Goal: Transaction & Acquisition: Purchase product/service

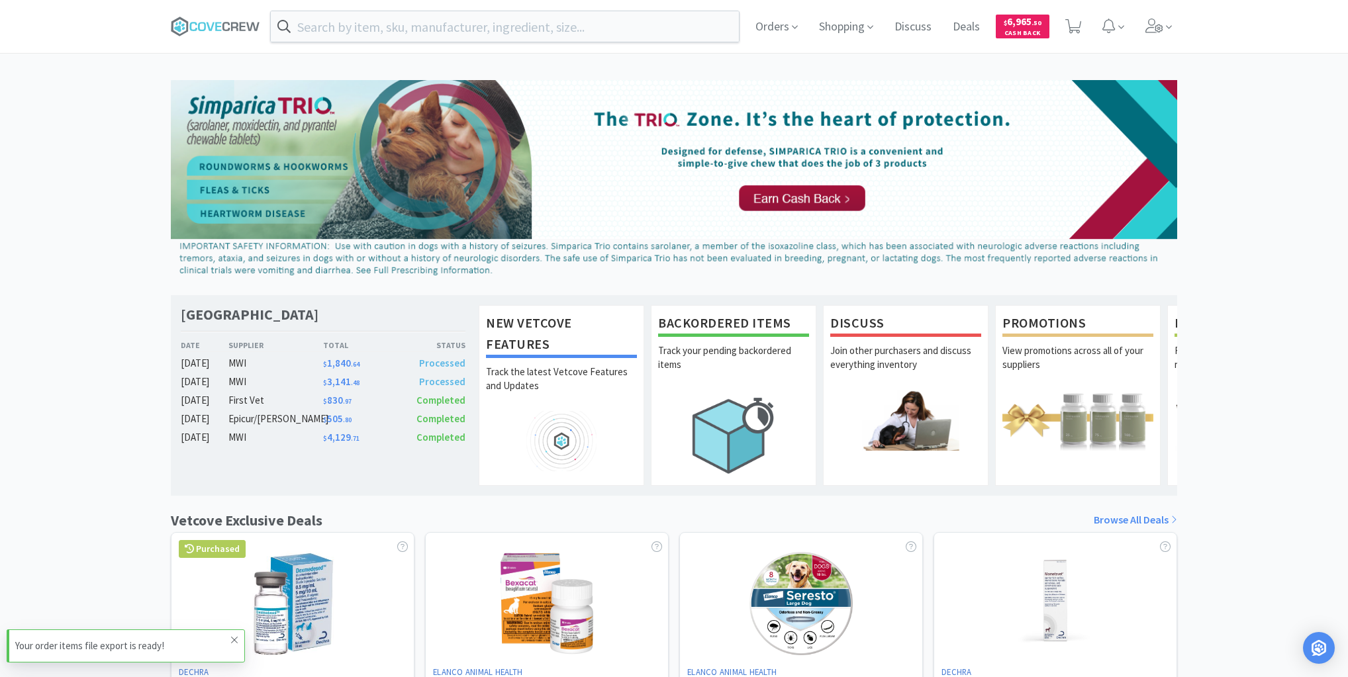
click at [232, 639] on icon at bounding box center [234, 640] width 8 height 11
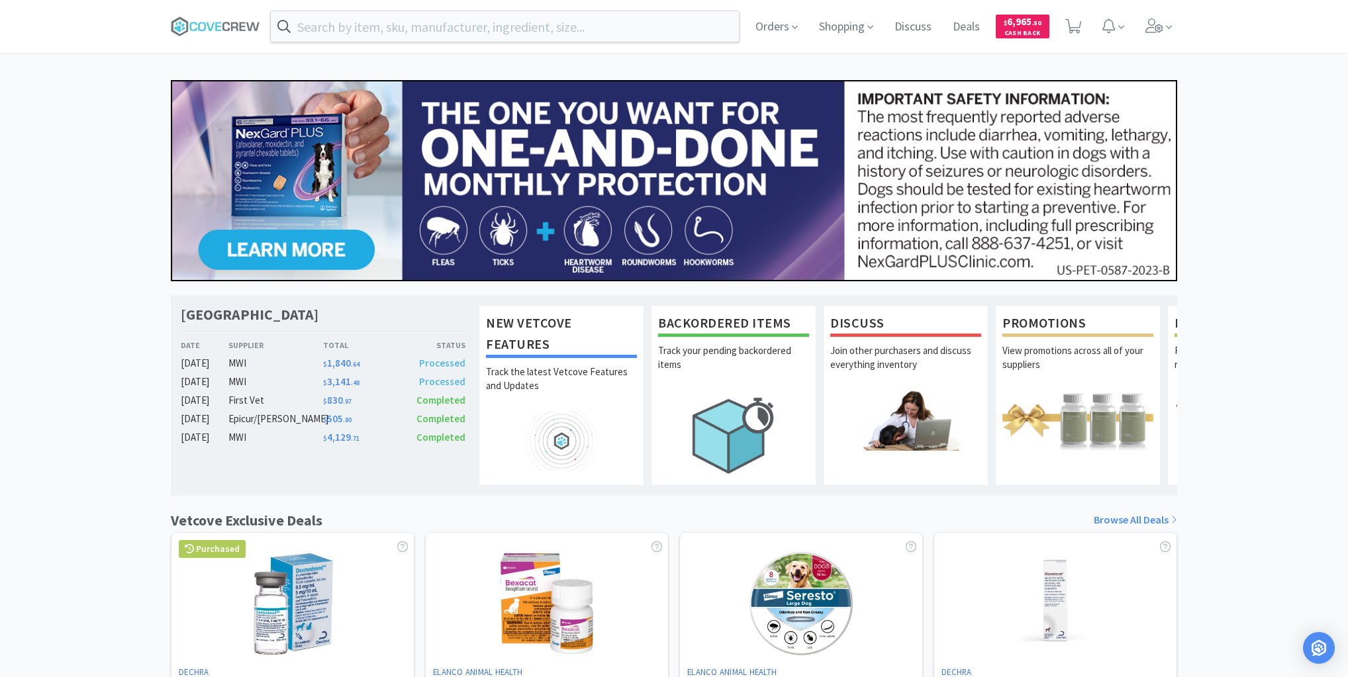
drag, startPoint x: 209, startPoint y: 21, endPoint x: 205, endPoint y: 47, distance: 26.9
click at [209, 21] on icon at bounding box center [215, 27] width 89 height 20
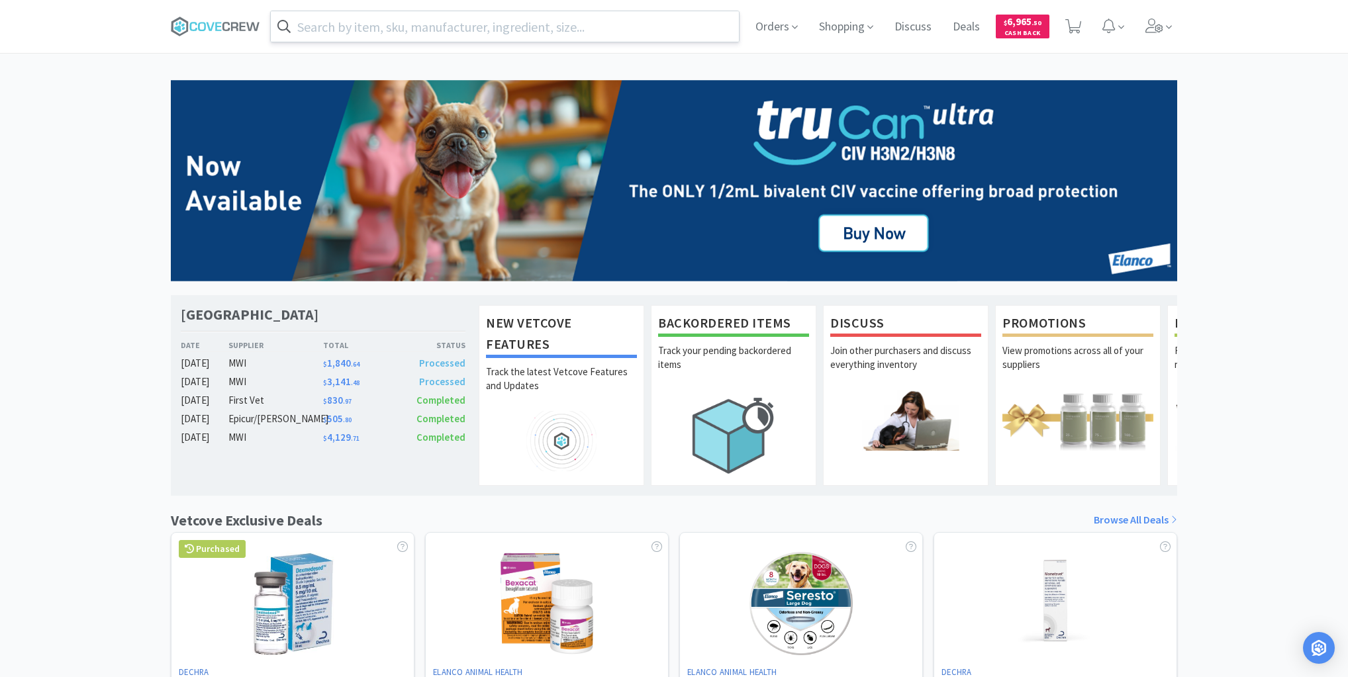
click at [653, 27] on input "text" at bounding box center [505, 26] width 468 height 30
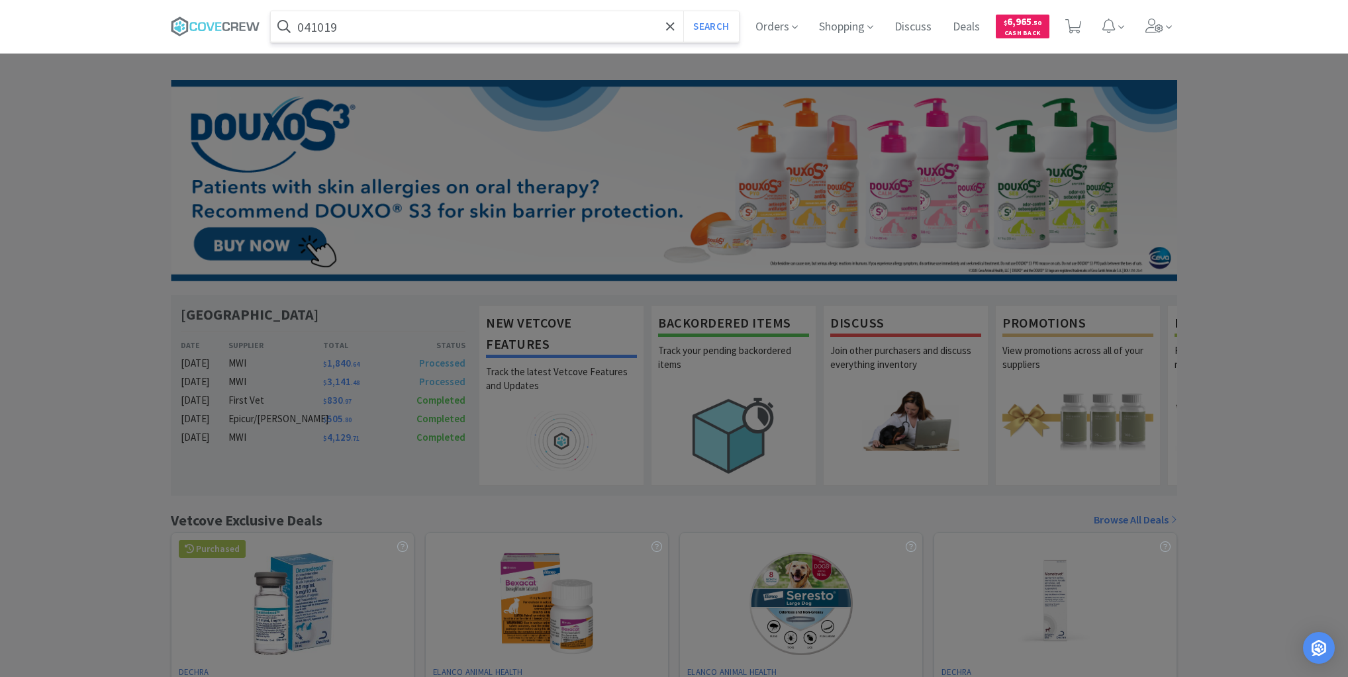
click at [683, 11] on button "Search" at bounding box center [710, 26] width 55 height 30
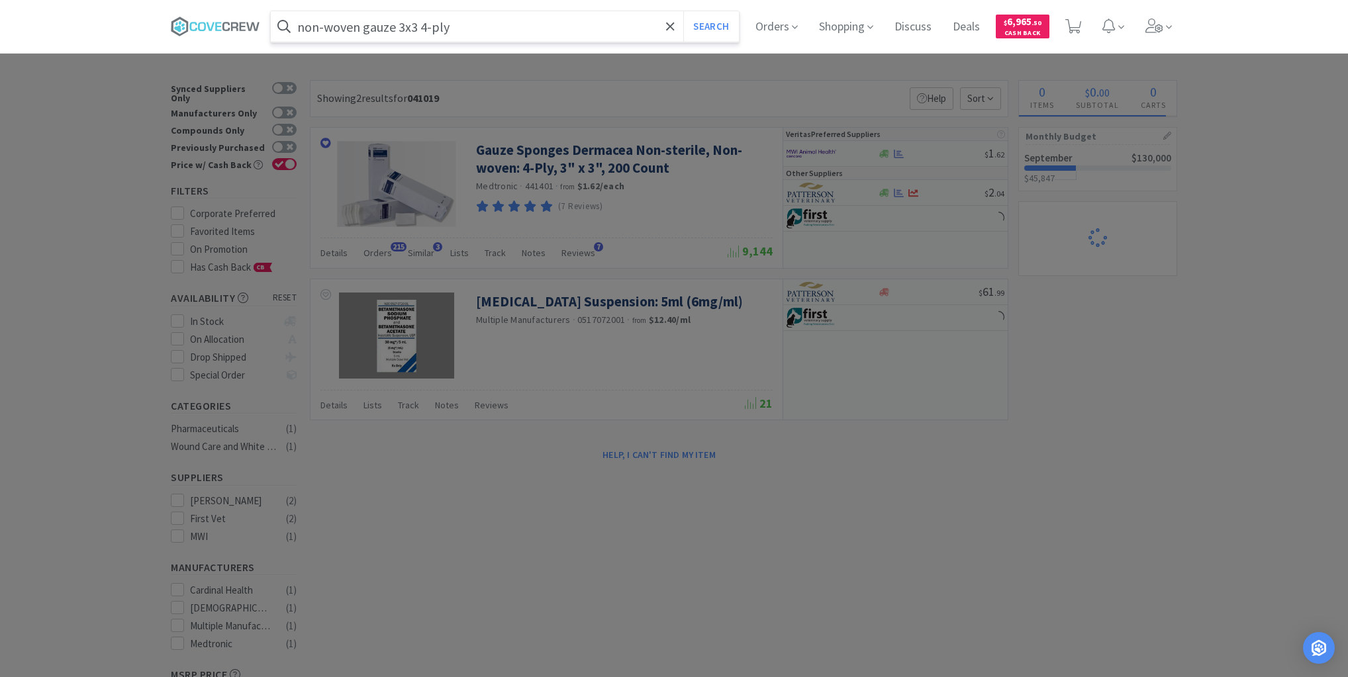
type input "non-woven gauze 3x3 4-ply"
click at [683, 11] on button "Search" at bounding box center [710, 26] width 55 height 30
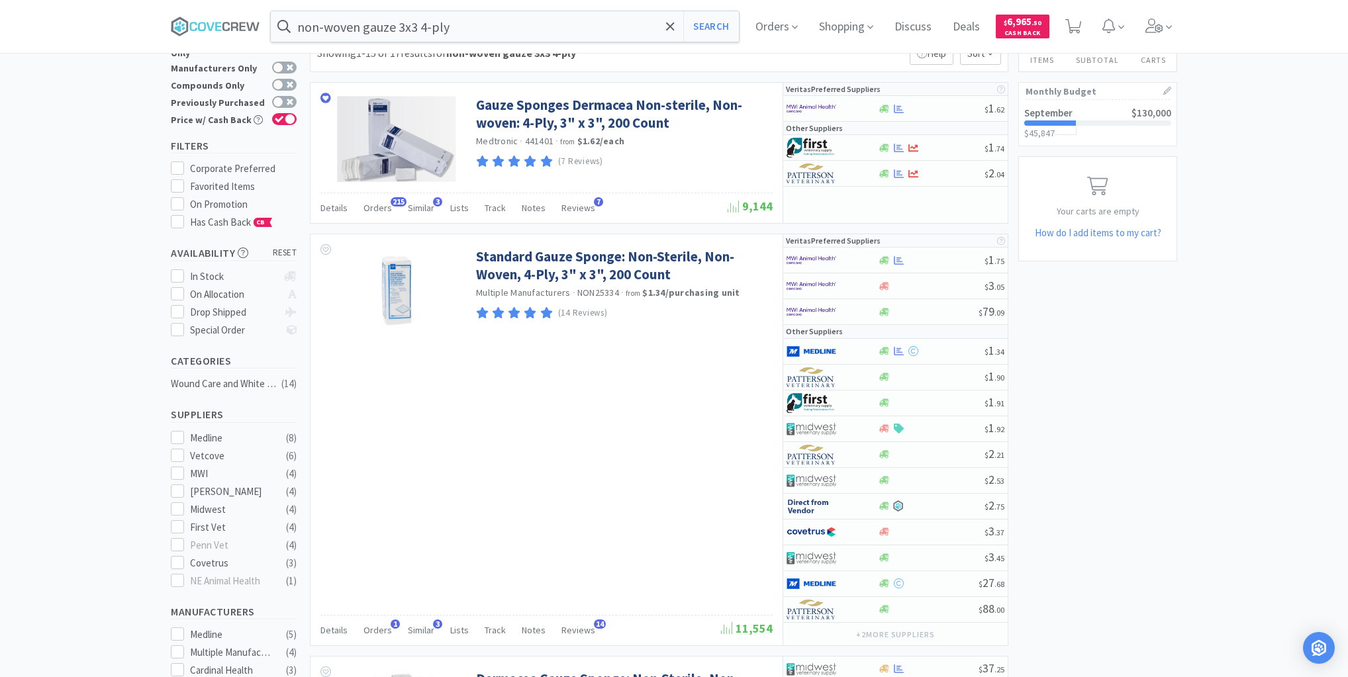
scroll to position [106, 0]
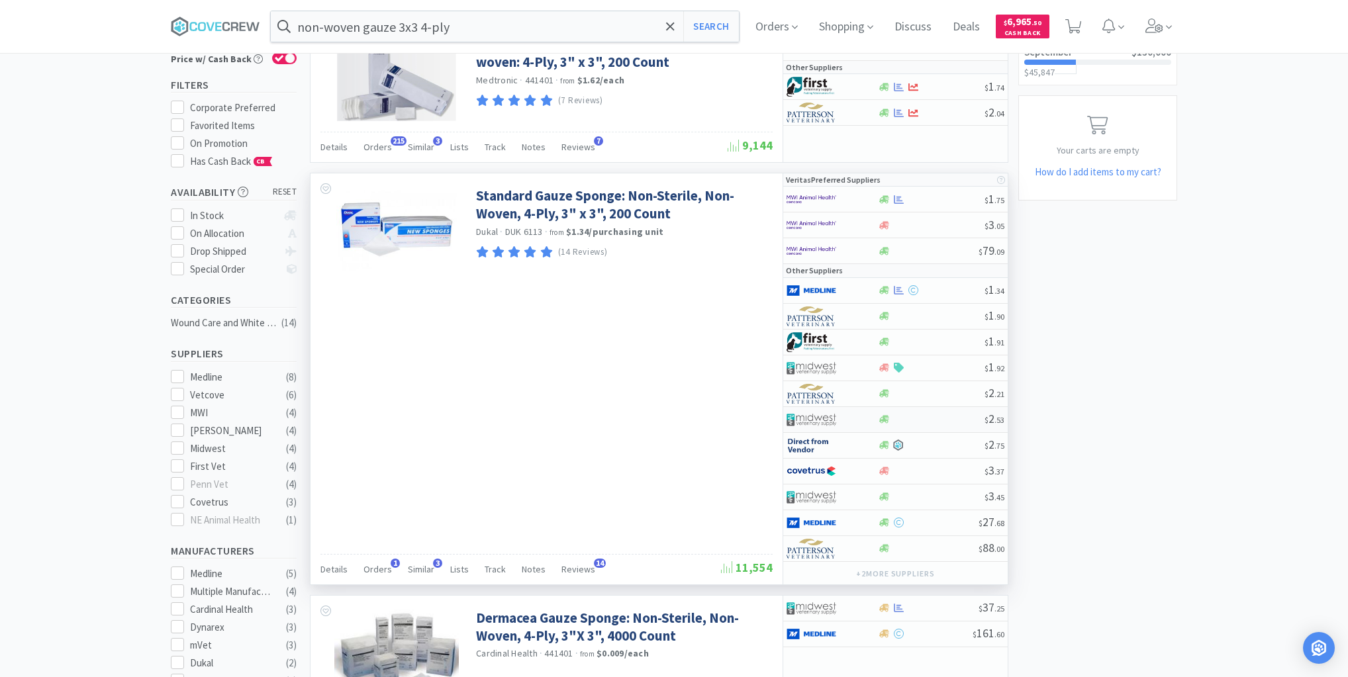
click at [922, 417] on div at bounding box center [930, 419] width 107 height 10
select select "1"
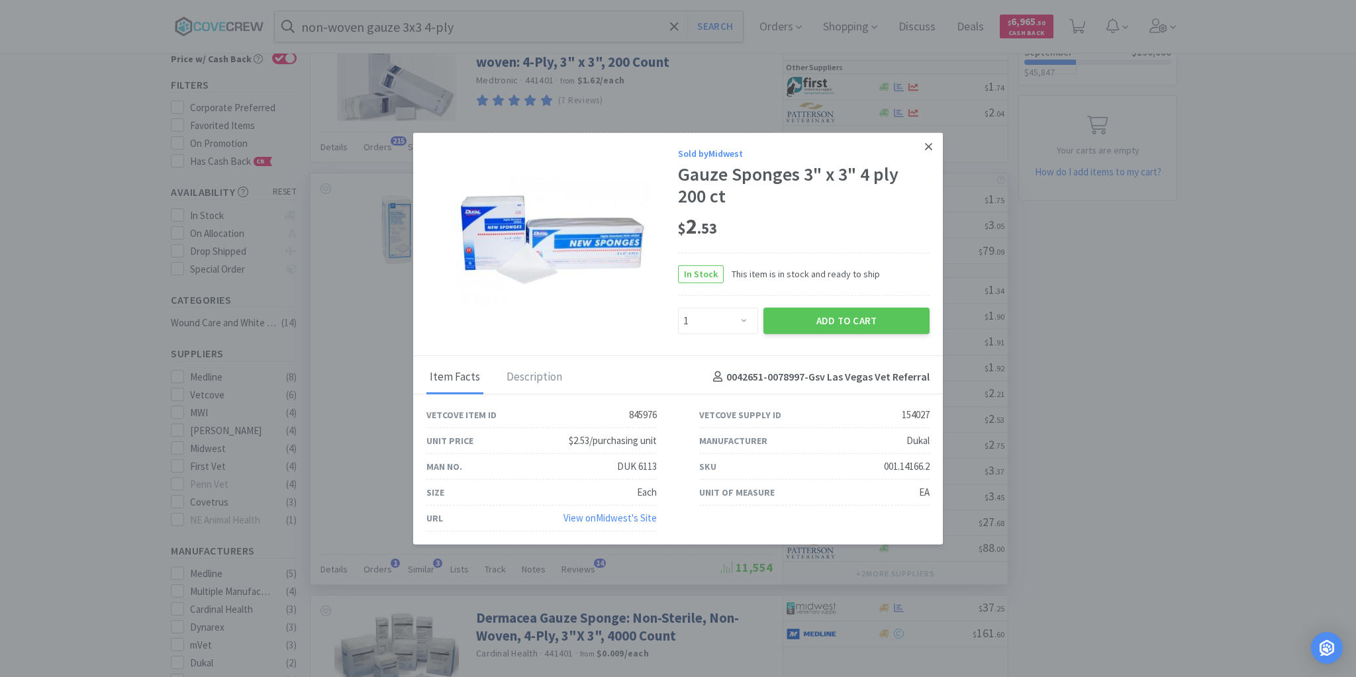
click at [921, 146] on link at bounding box center [928, 146] width 23 height 28
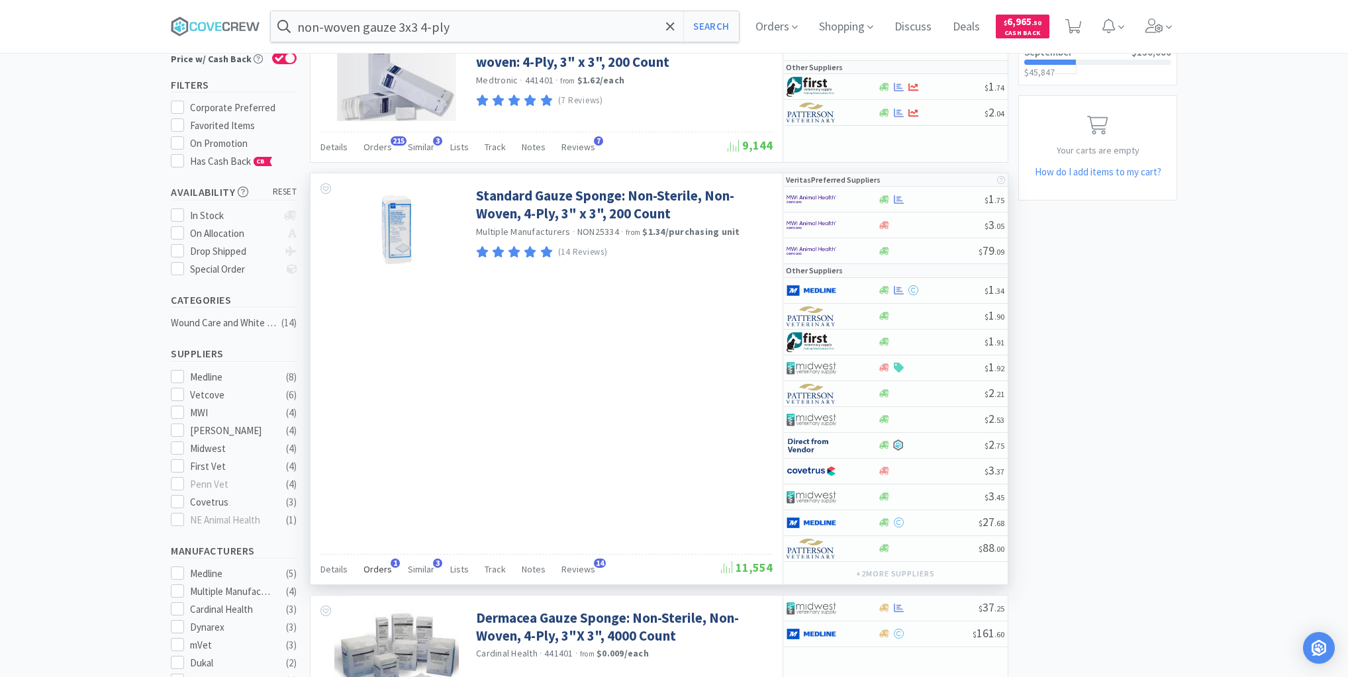
click at [375, 568] on span "Orders" at bounding box center [377, 569] width 28 height 12
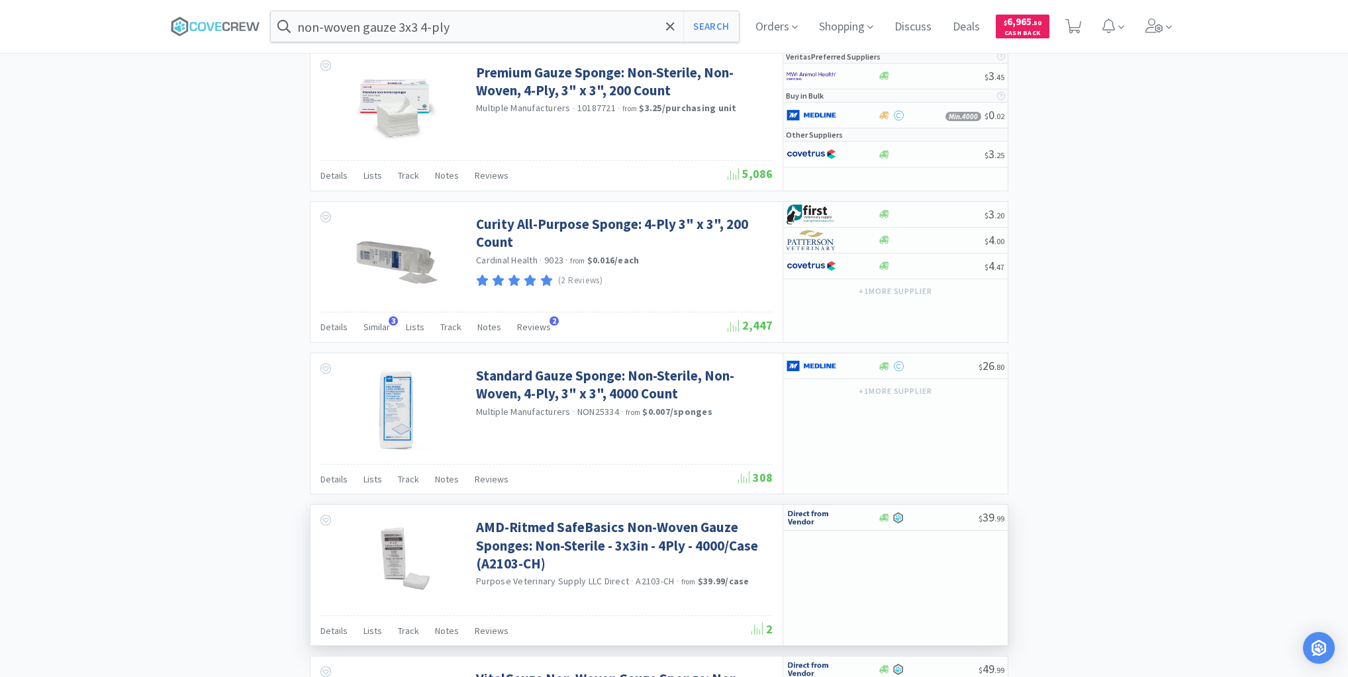
scroll to position [1271, 0]
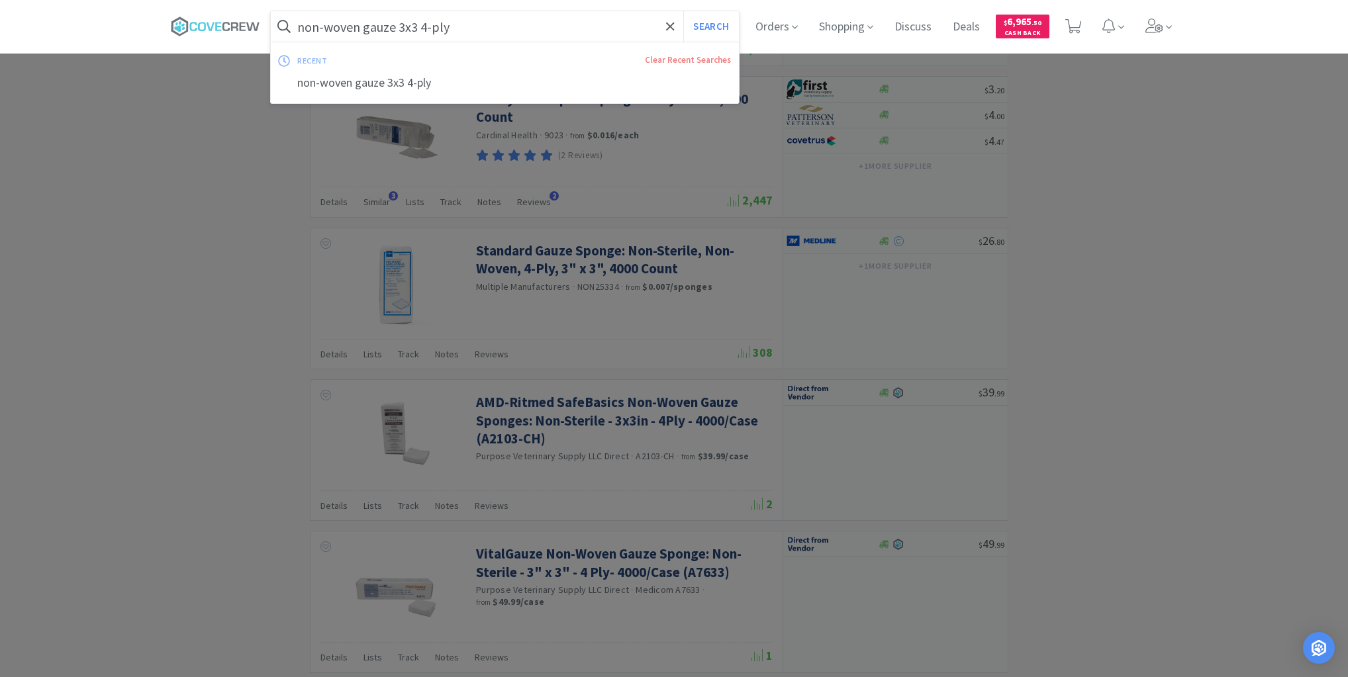
click at [508, 30] on input "non-woven gauze 3x3 4-ply" at bounding box center [505, 26] width 468 height 30
paste input "366.12316.4"
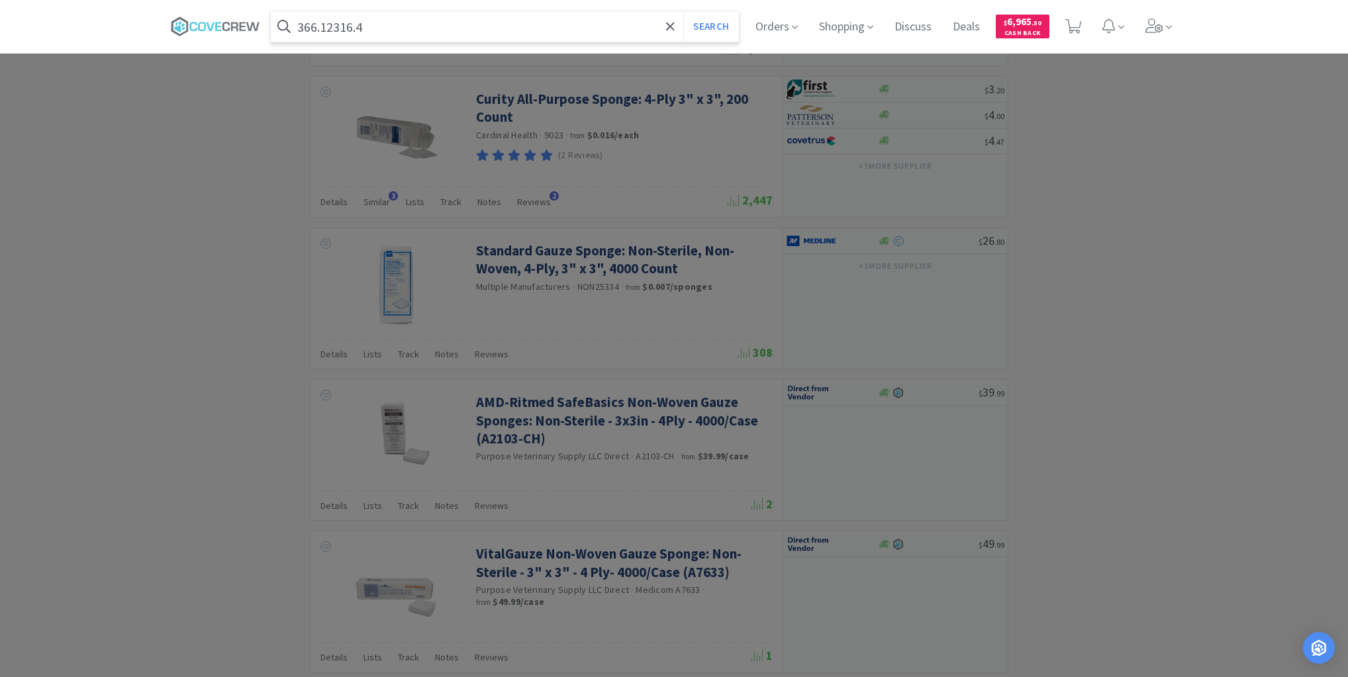
type input "366.12316.4"
click at [683, 11] on button "Search" at bounding box center [710, 26] width 55 height 30
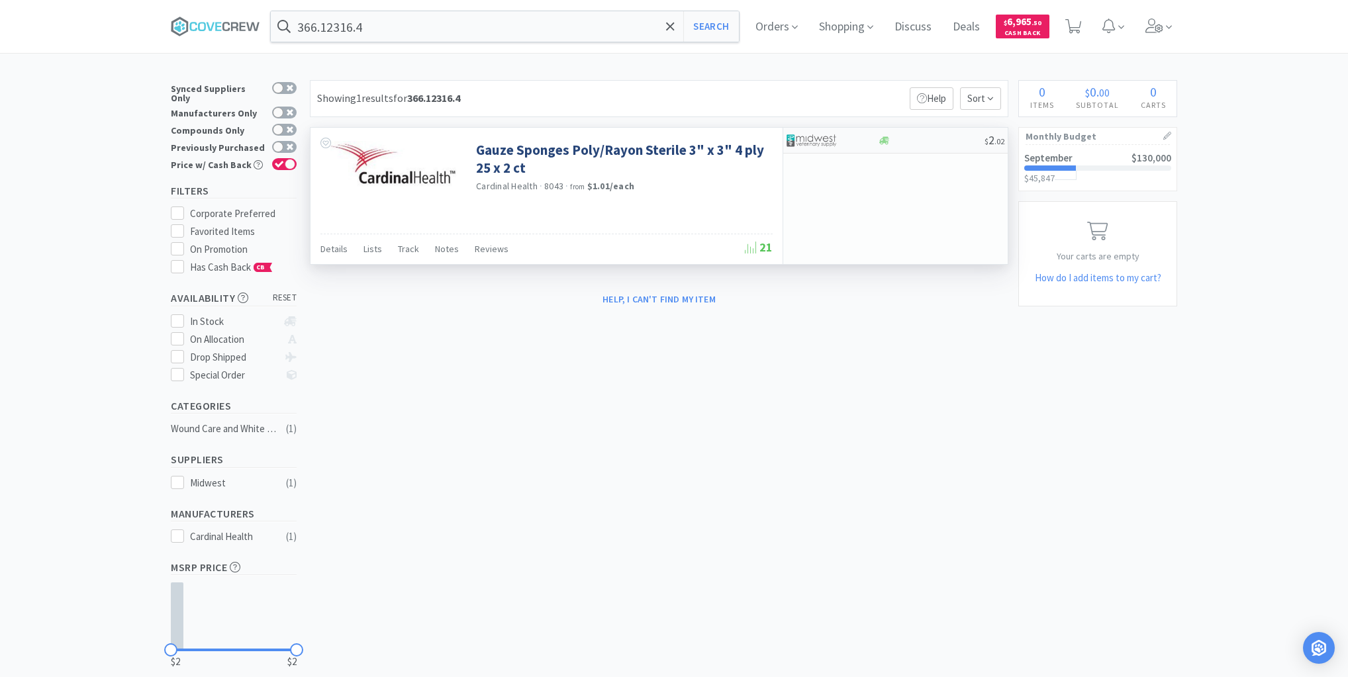
click at [912, 143] on div at bounding box center [930, 141] width 107 height 10
select select "1"
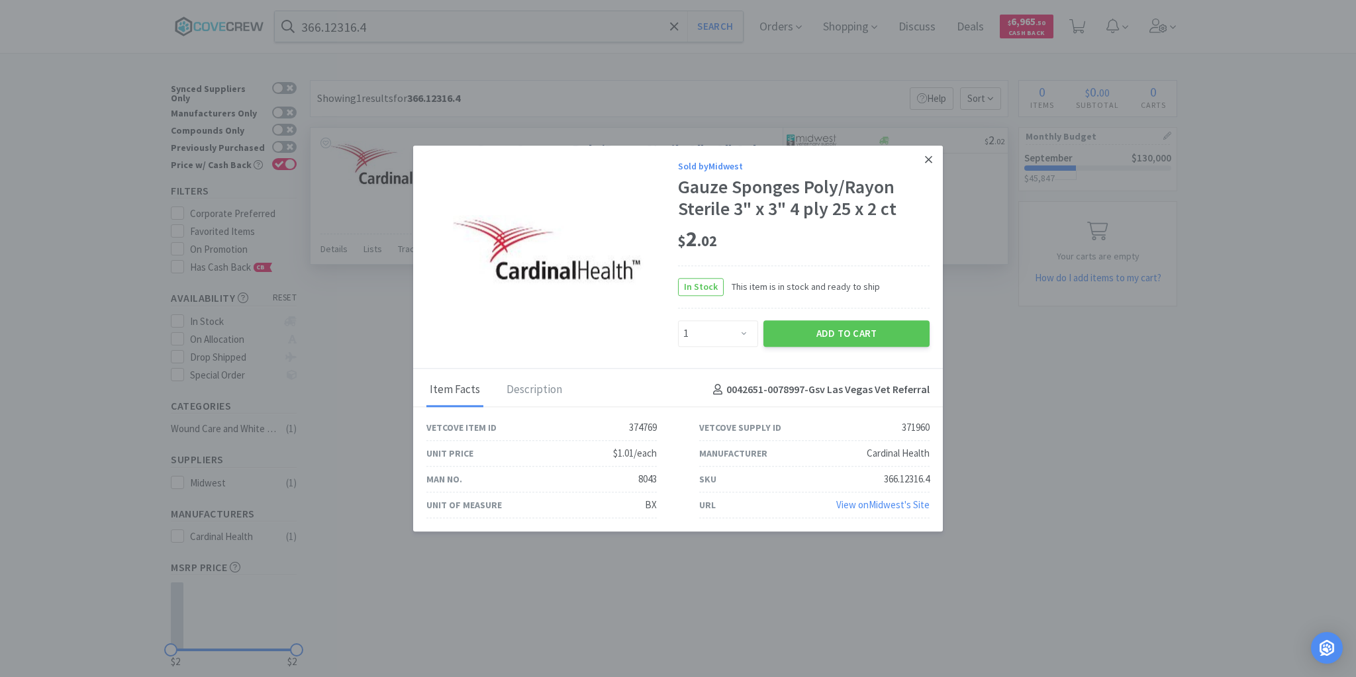
click at [927, 158] on icon at bounding box center [928, 160] width 7 height 12
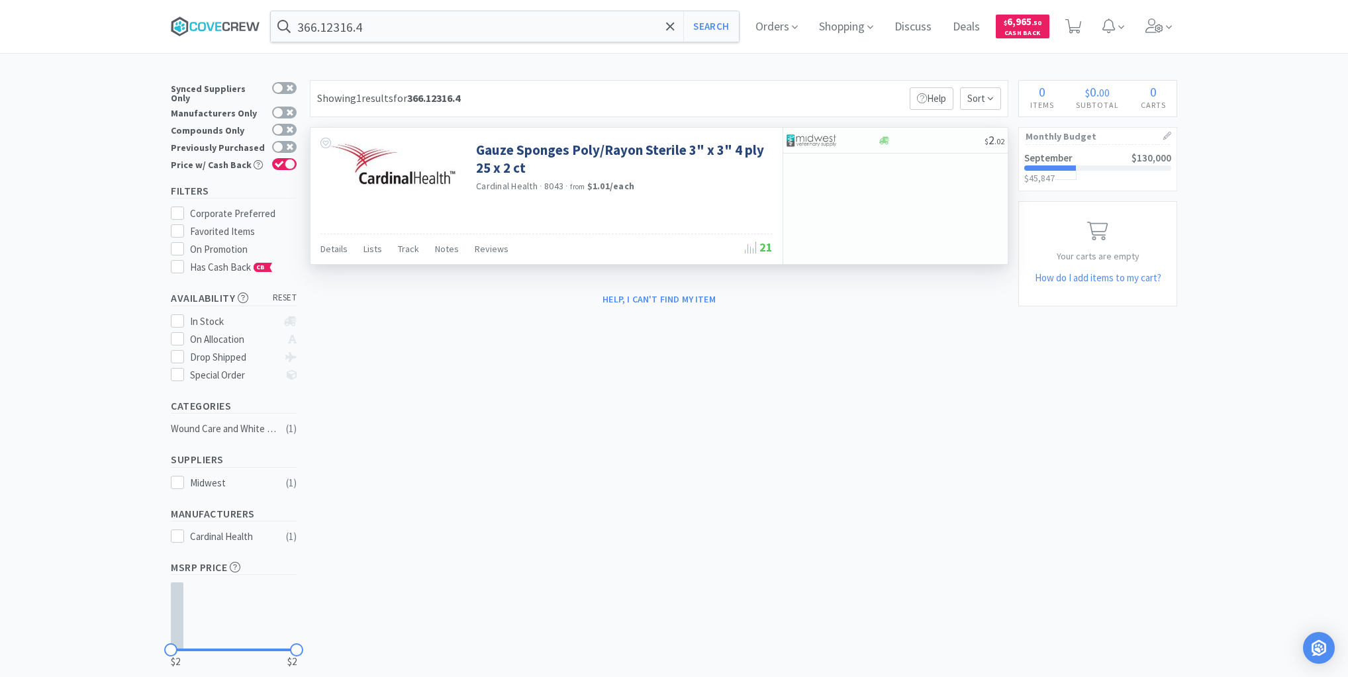
click at [208, 22] on icon at bounding box center [215, 27] width 89 height 20
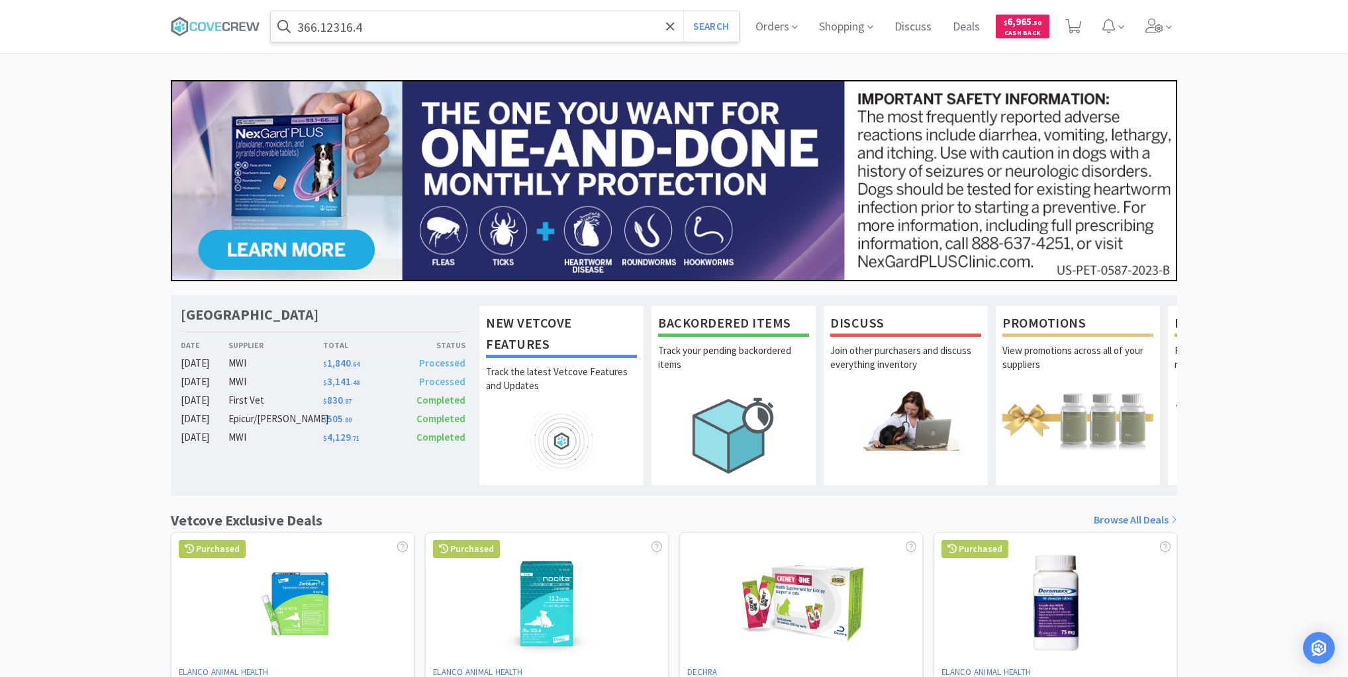
click at [618, 26] on input "366.12316.4" at bounding box center [505, 26] width 468 height 30
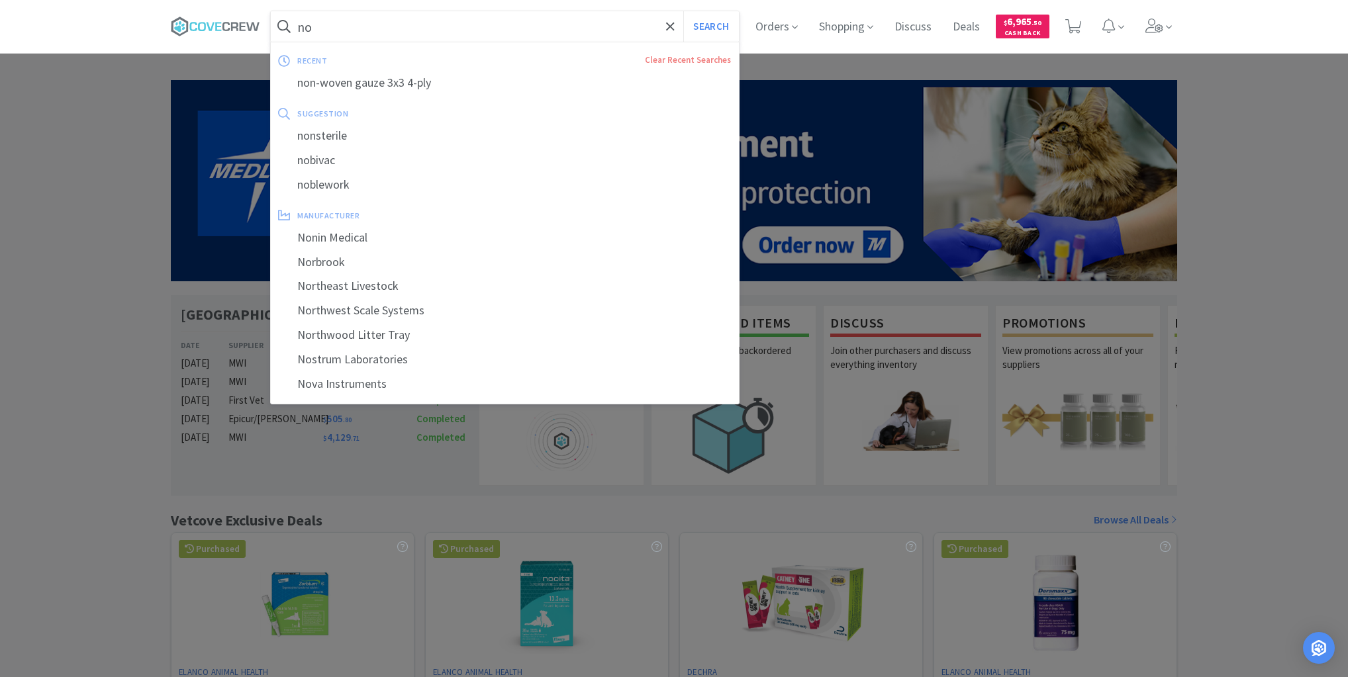
drag, startPoint x: 418, startPoint y: 83, endPoint x: 537, endPoint y: 87, distance: 119.8
click at [418, 85] on div "non-woven gauze 3x3 4-ply" at bounding box center [505, 83] width 468 height 24
type input "non-woven gauze 3x3 4-ply"
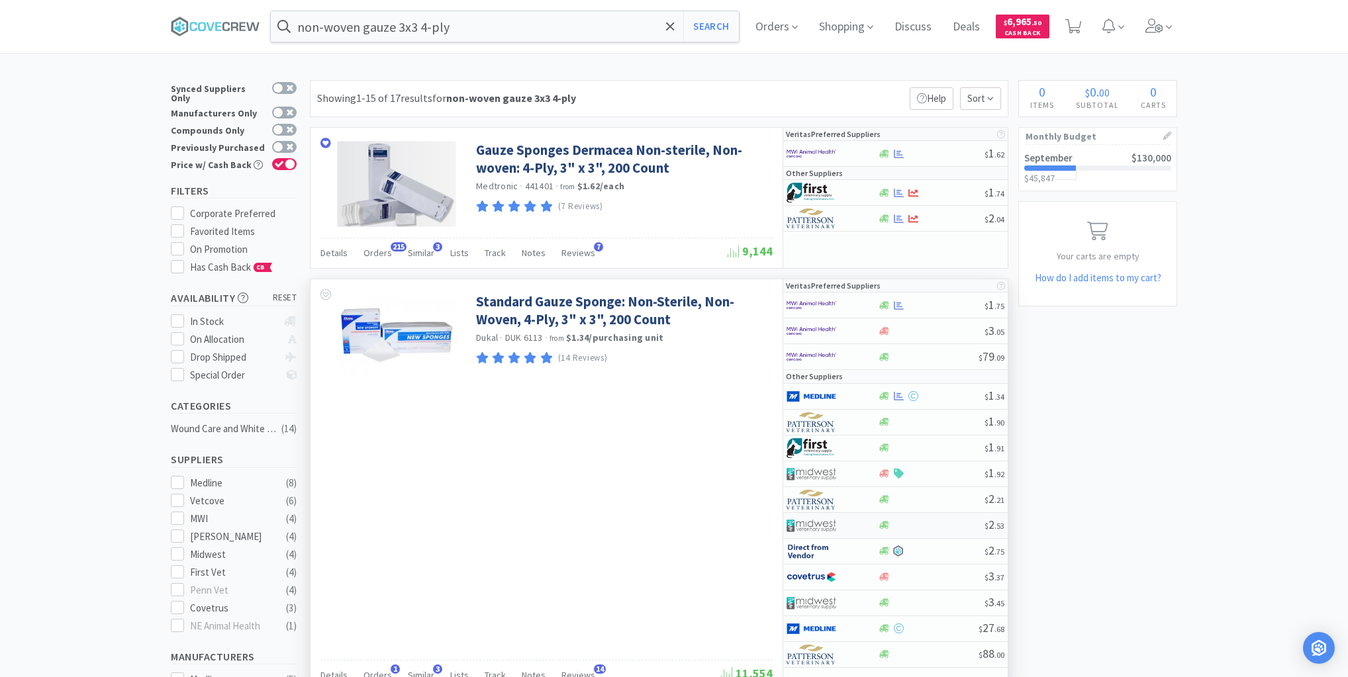
click at [935, 524] on div at bounding box center [930, 525] width 107 height 10
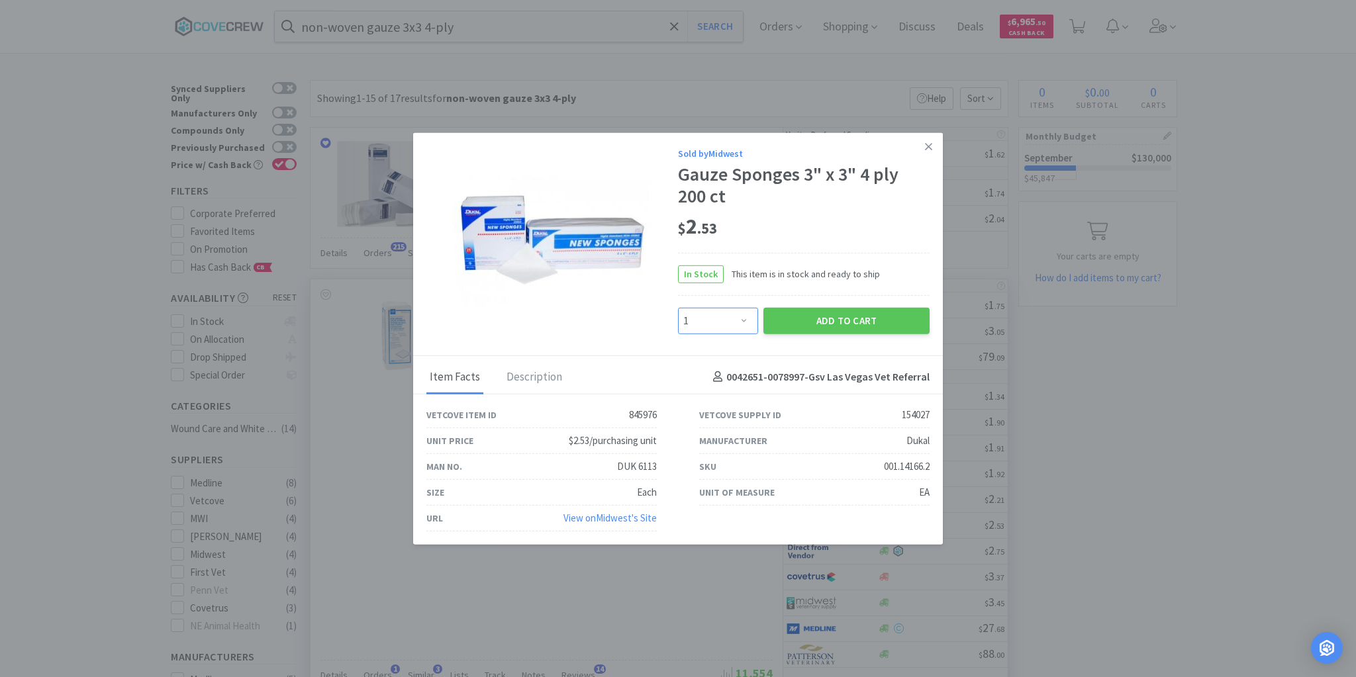
click at [747, 322] on select "Enter Quantity 1 2 3 4 5 6 7 8 9 10 11 12 13 14 15 16 17 18 19 20 Enter Quantity" at bounding box center [718, 320] width 80 height 26
select select "20"
click at [678, 308] on select "Enter Quantity 1 2 3 4 5 6 7 8 9 10 11 12 13 14 15 16 17 18 19 20 Enter Quantity" at bounding box center [718, 320] width 80 height 26
click at [812, 322] on button "Add to Cart" at bounding box center [846, 320] width 166 height 26
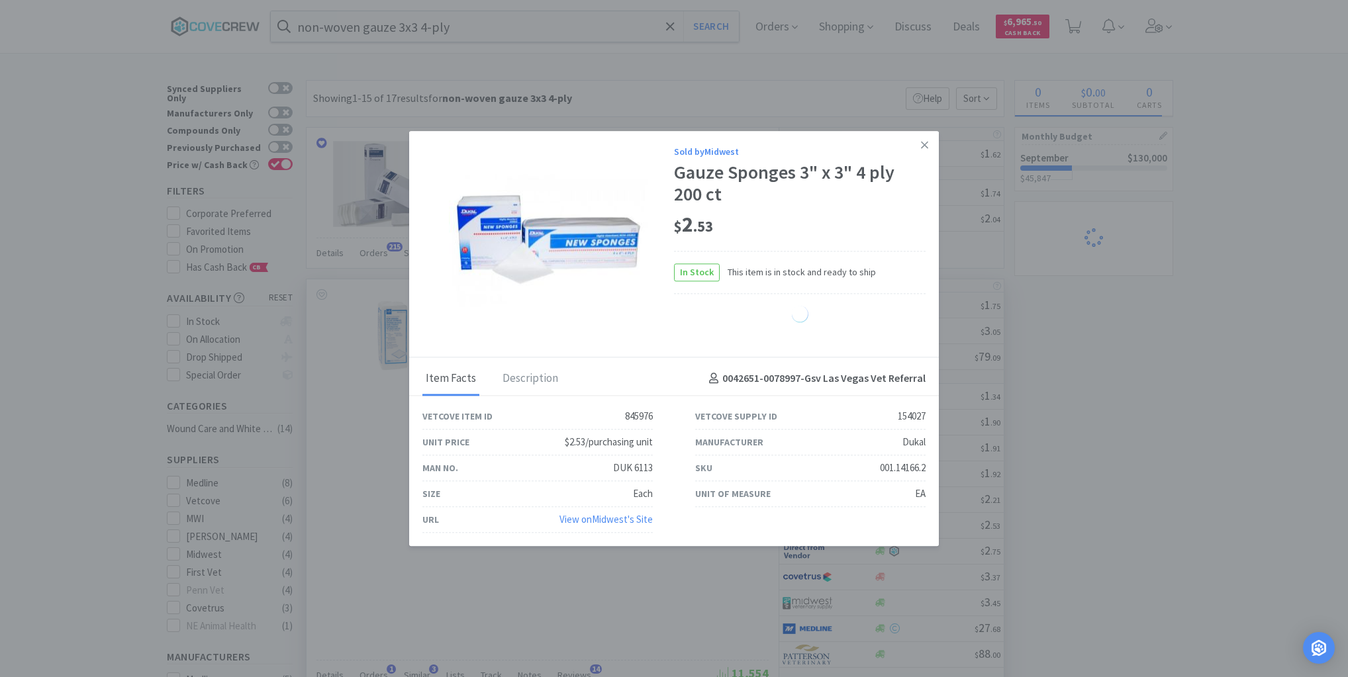
select select "20"
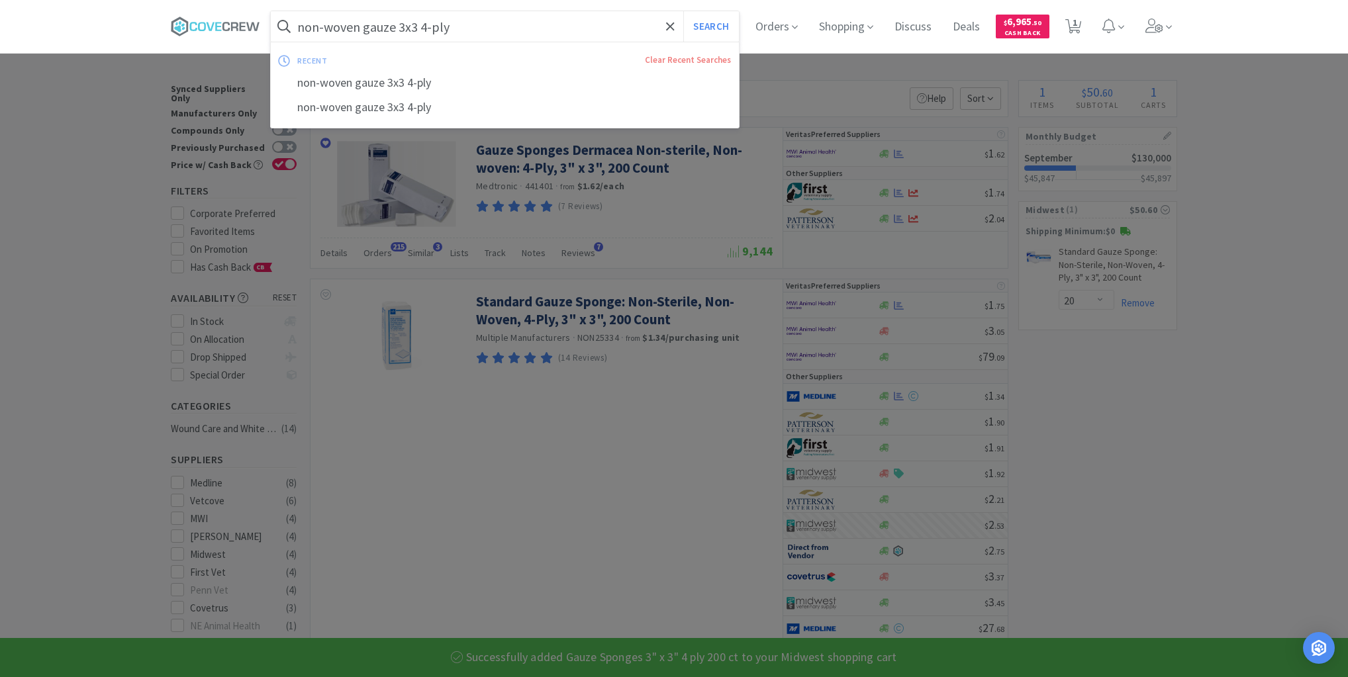
click at [543, 24] on input "non-woven gauze 3x3 4-ply" at bounding box center [505, 26] width 468 height 30
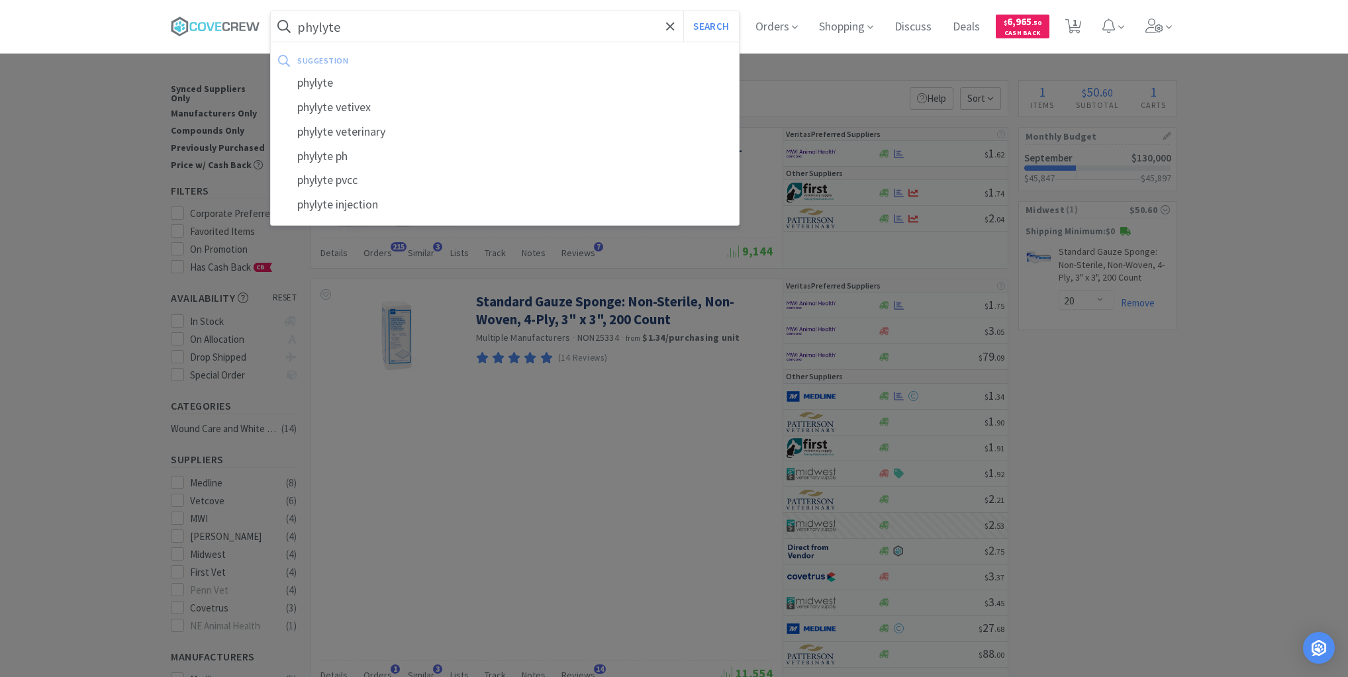
type input "phylyte"
click at [683, 11] on button "Search" at bounding box center [710, 26] width 55 height 30
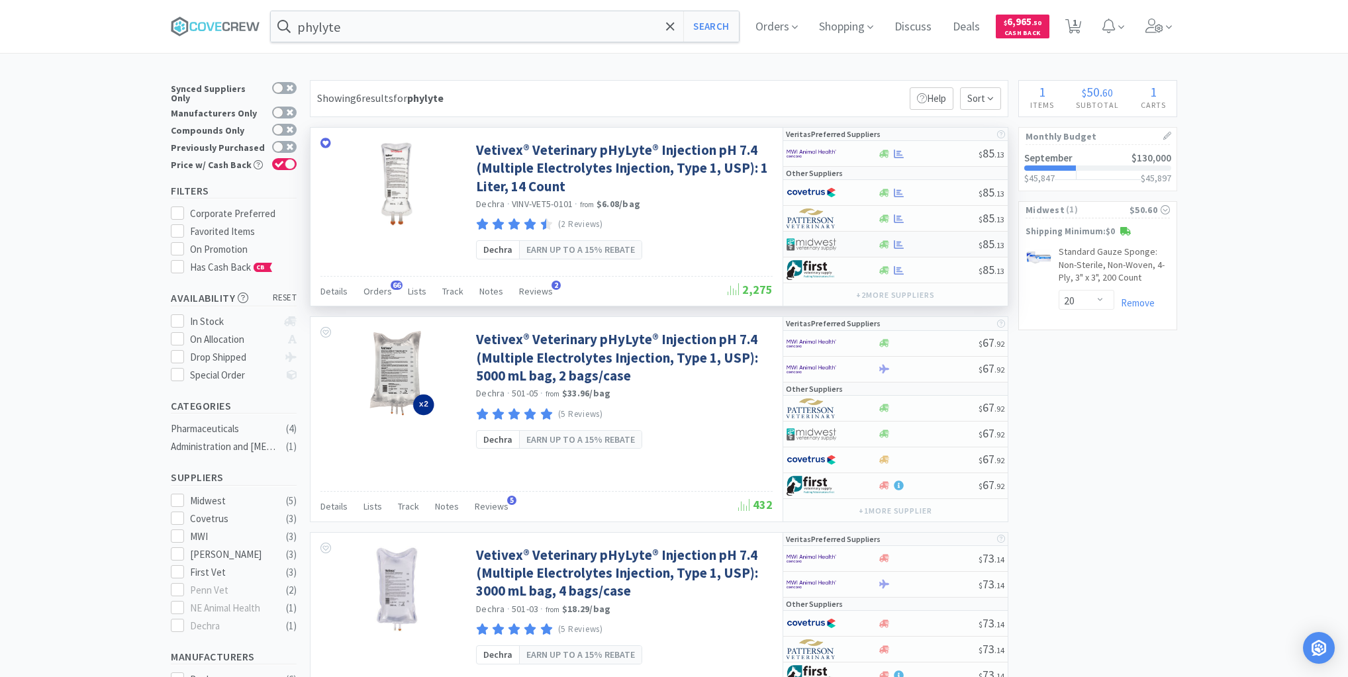
click at [916, 242] on div at bounding box center [927, 245] width 101 height 10
select select "1"
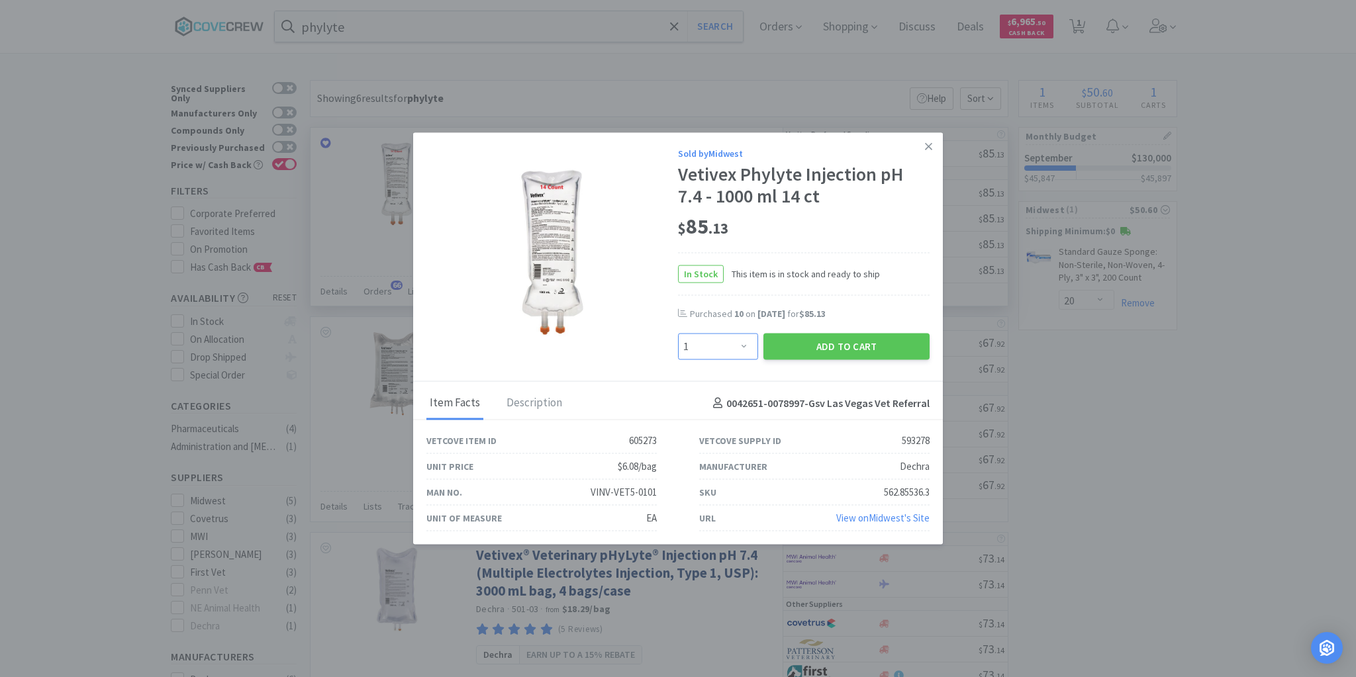
click at [740, 344] on select "Enter Quantity 1 2 3 4 5 6 7 8 9 10 11 12 13 14 15 16 17 18 19 20 Enter Quantity" at bounding box center [718, 347] width 80 height 26
click at [742, 345] on select "Enter Quantity 1 2 3 4 5 6 7 8 9 10 11 12 13 14 15 16 17 18 19 20 Enter Quantity" at bounding box center [718, 347] width 80 height 26
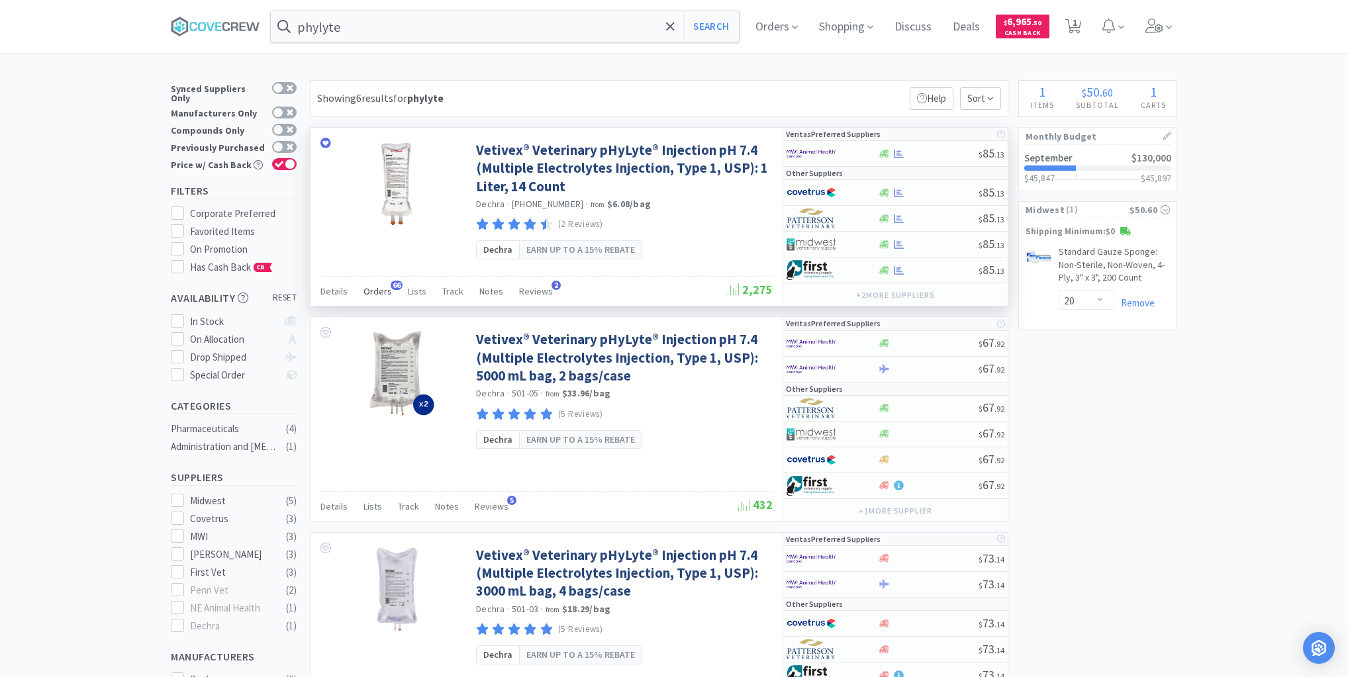
click at [370, 289] on span "Orders" at bounding box center [377, 291] width 28 height 12
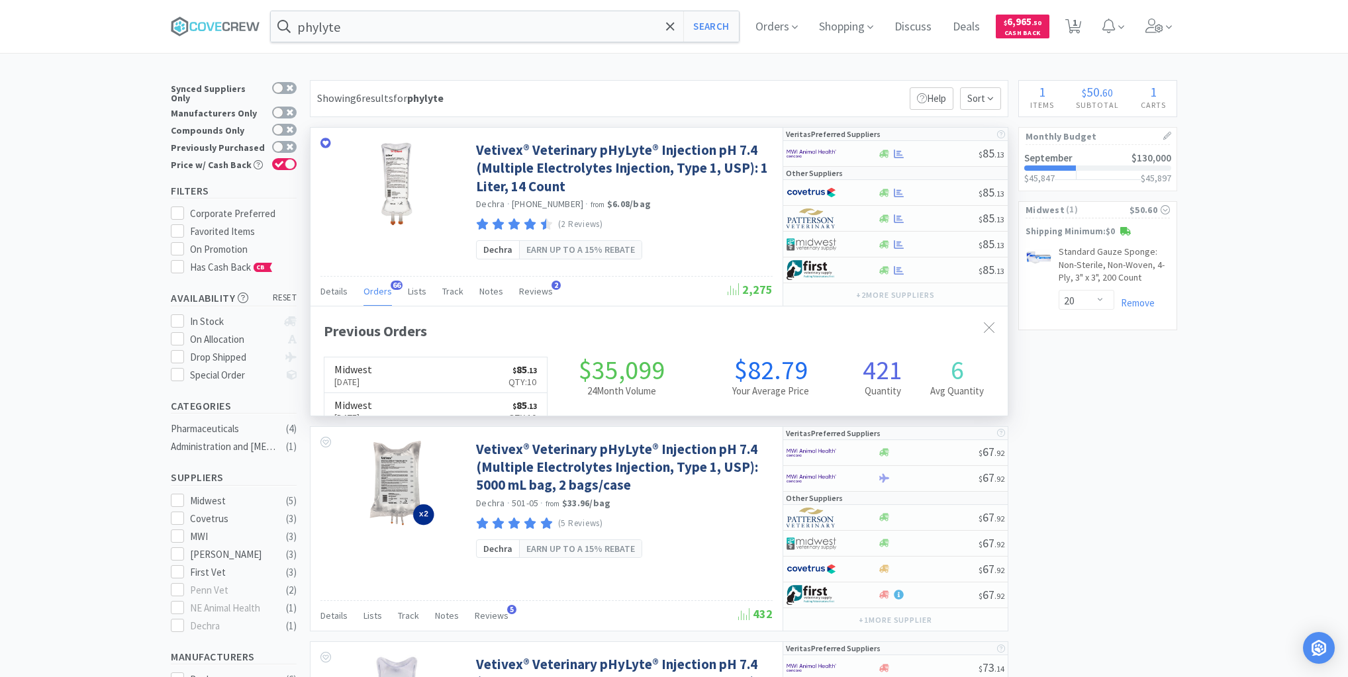
scroll to position [355, 697]
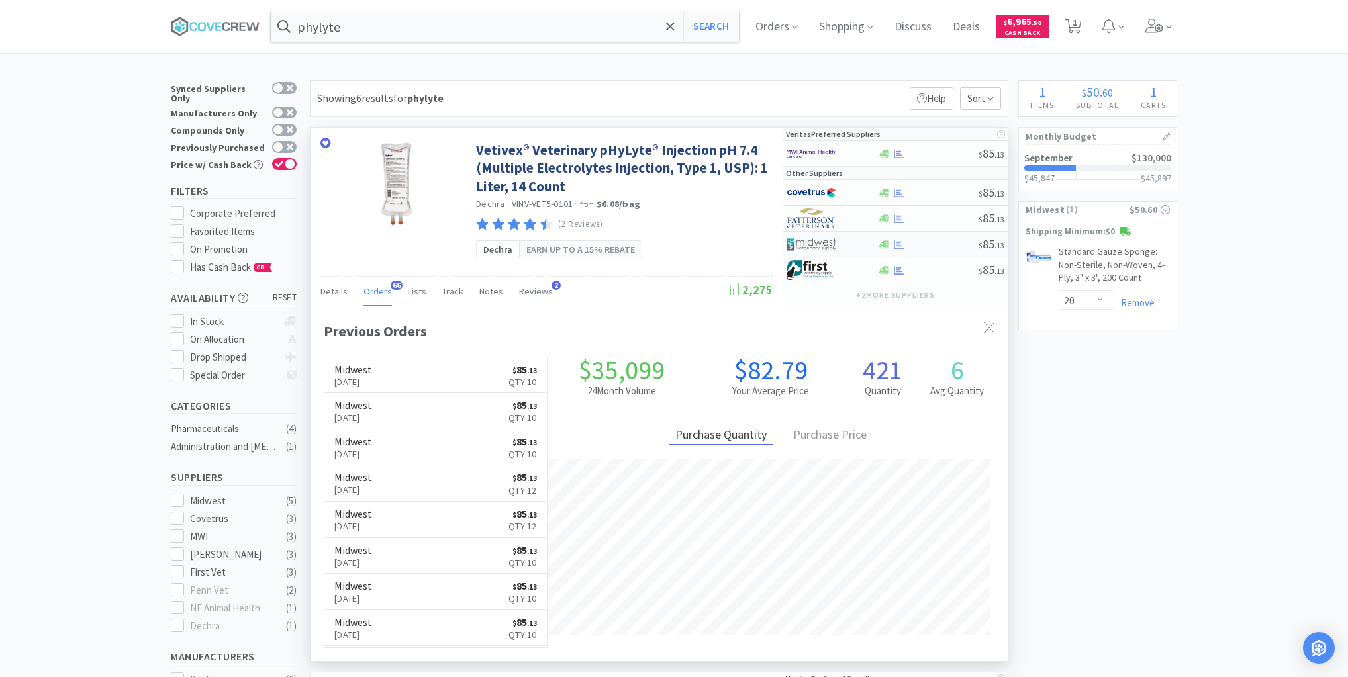
click at [925, 244] on div at bounding box center [927, 245] width 101 height 10
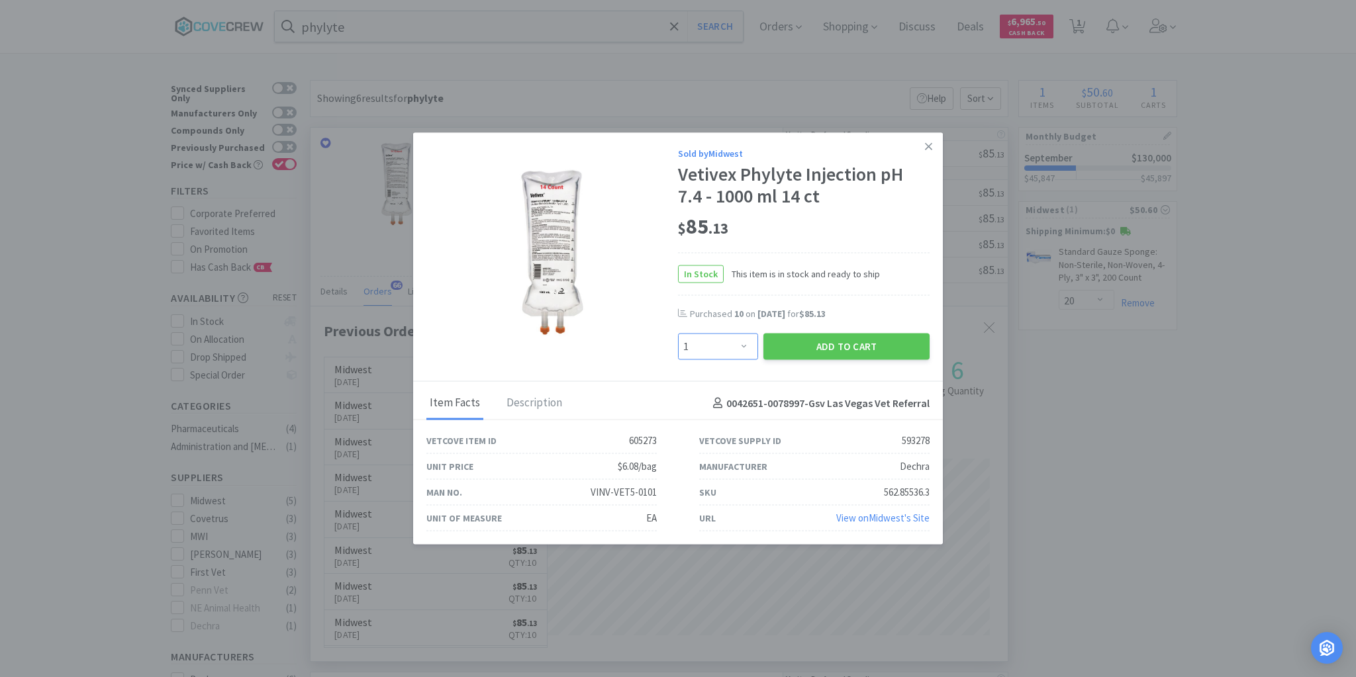
click at [743, 349] on select "Enter Quantity 1 2 3 4 5 6 7 8 9 10 11 12 13 14 15 16 17 18 19 20 Enter Quantity" at bounding box center [718, 347] width 80 height 26
select select "4"
click at [678, 334] on select "Enter Quantity 1 2 3 4 5 6 7 8 9 10 11 12 13 14 15 16 17 18 19 20 Enter Quantity" at bounding box center [718, 347] width 80 height 26
click at [834, 347] on button "Add to Cart" at bounding box center [846, 347] width 166 height 26
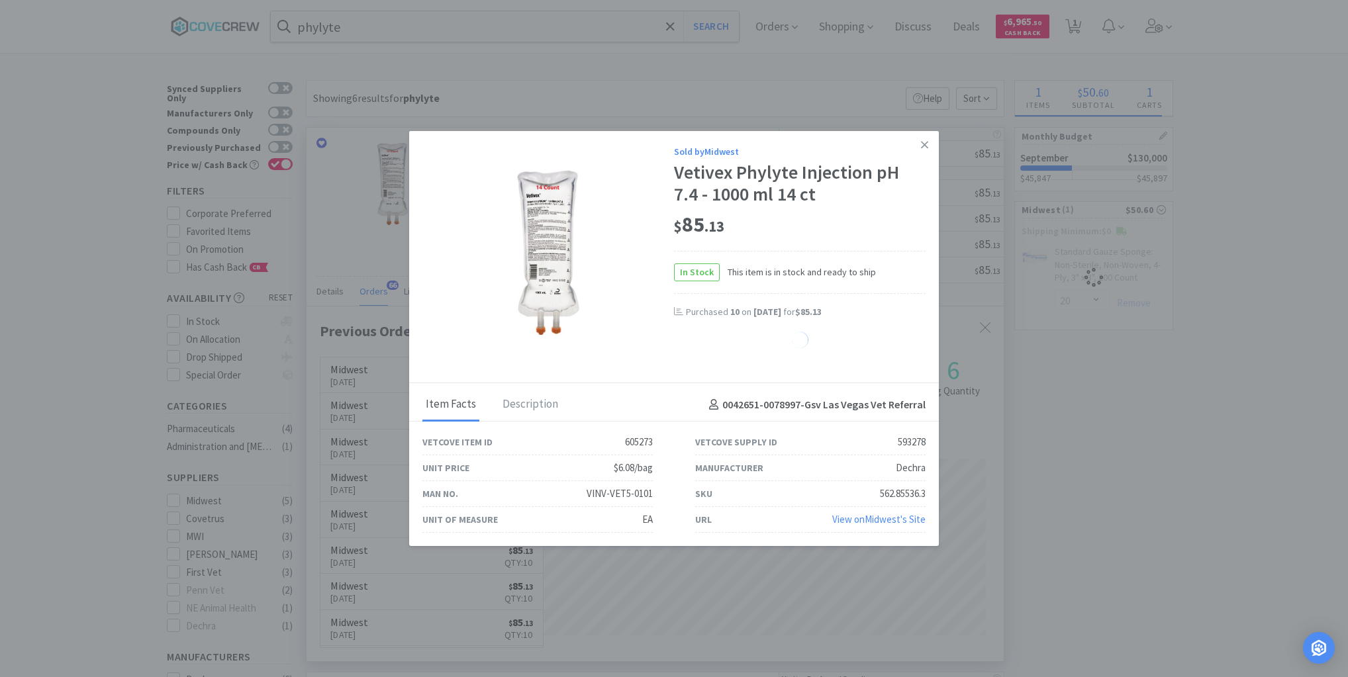
select select "4"
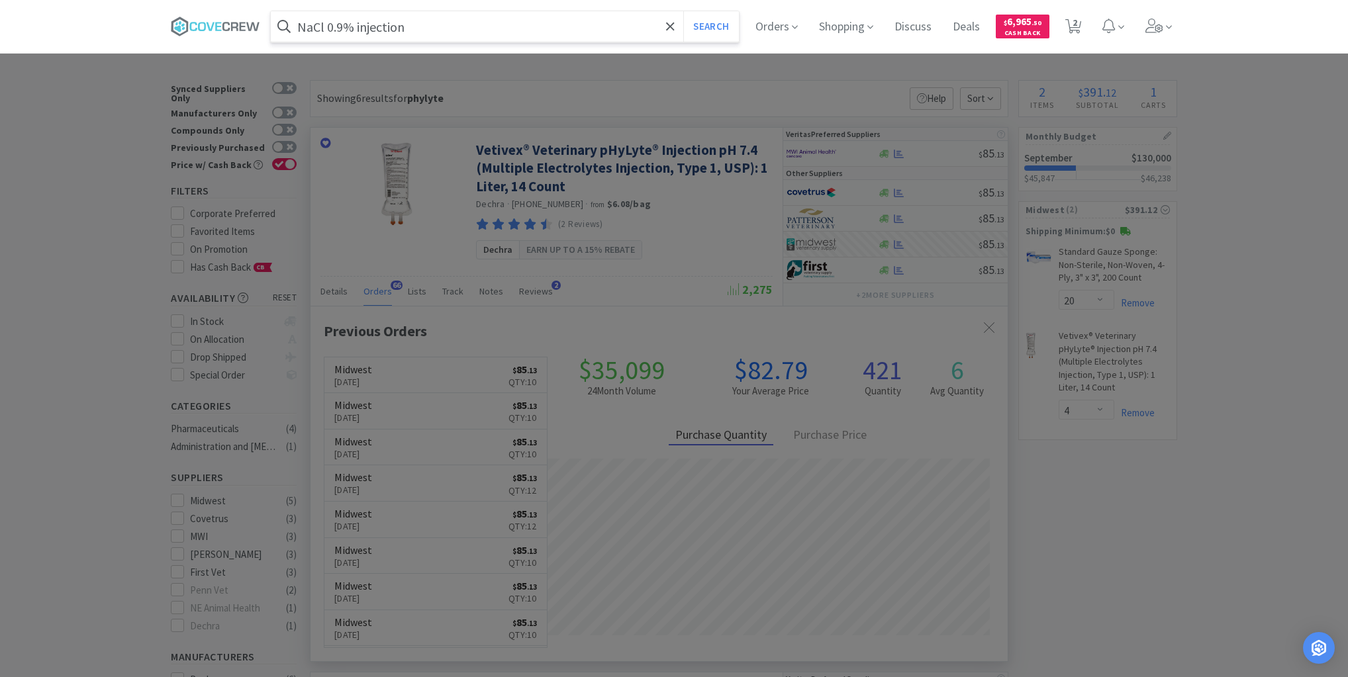
click at [683, 11] on button "Search" at bounding box center [710, 26] width 55 height 30
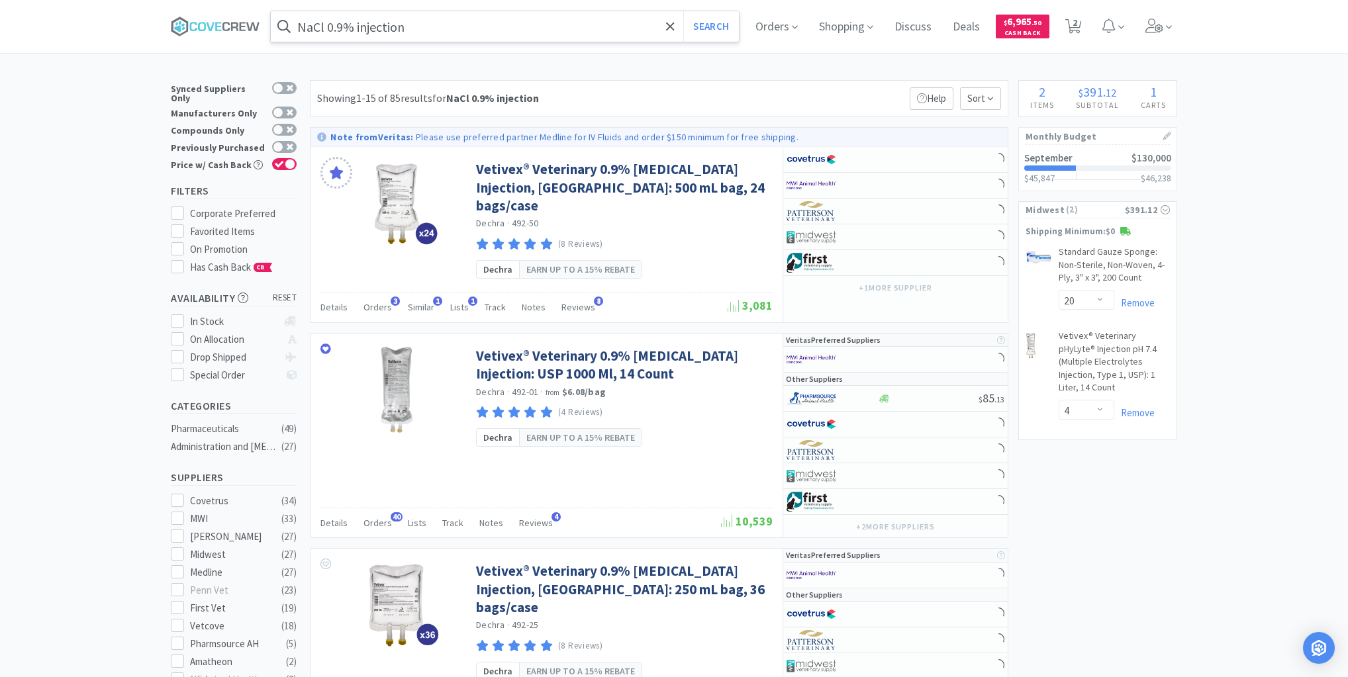
click at [556, 29] on input "NaCl 0.9% injection" at bounding box center [505, 26] width 468 height 30
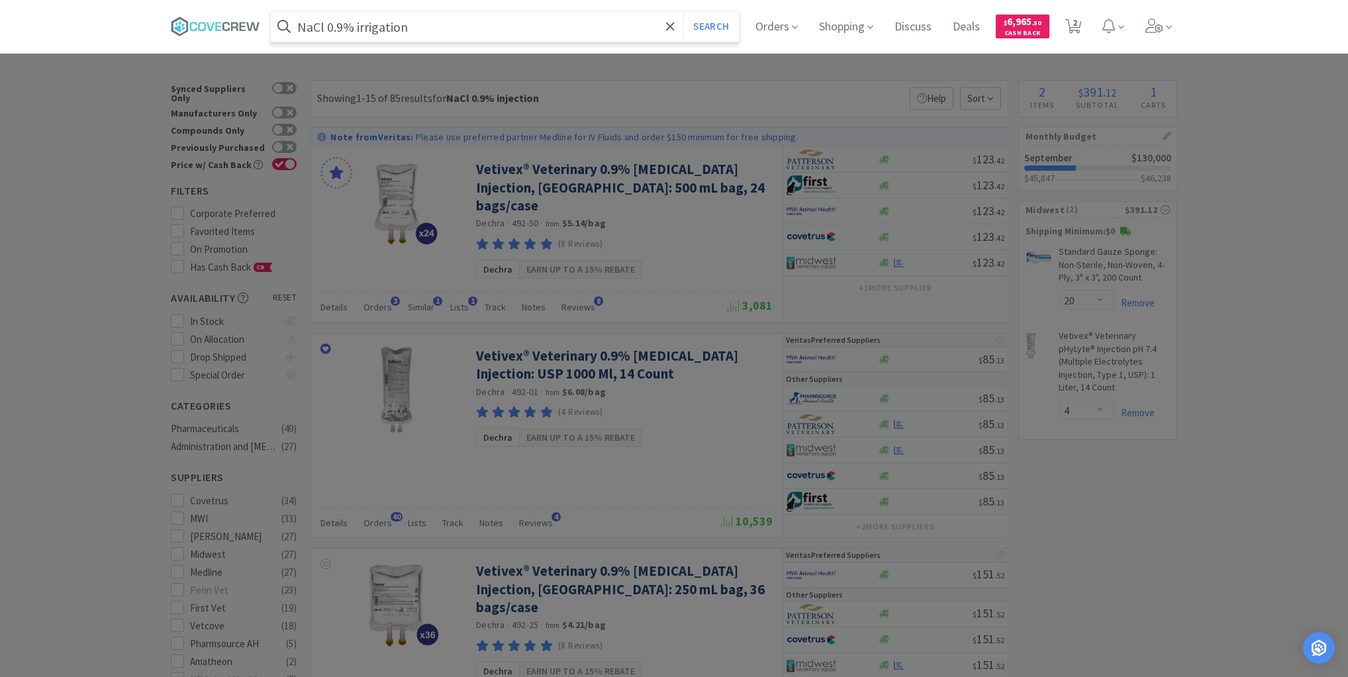
type input "NaCl 0.9% irrigation"
click at [683, 11] on button "Search" at bounding box center [710, 26] width 55 height 30
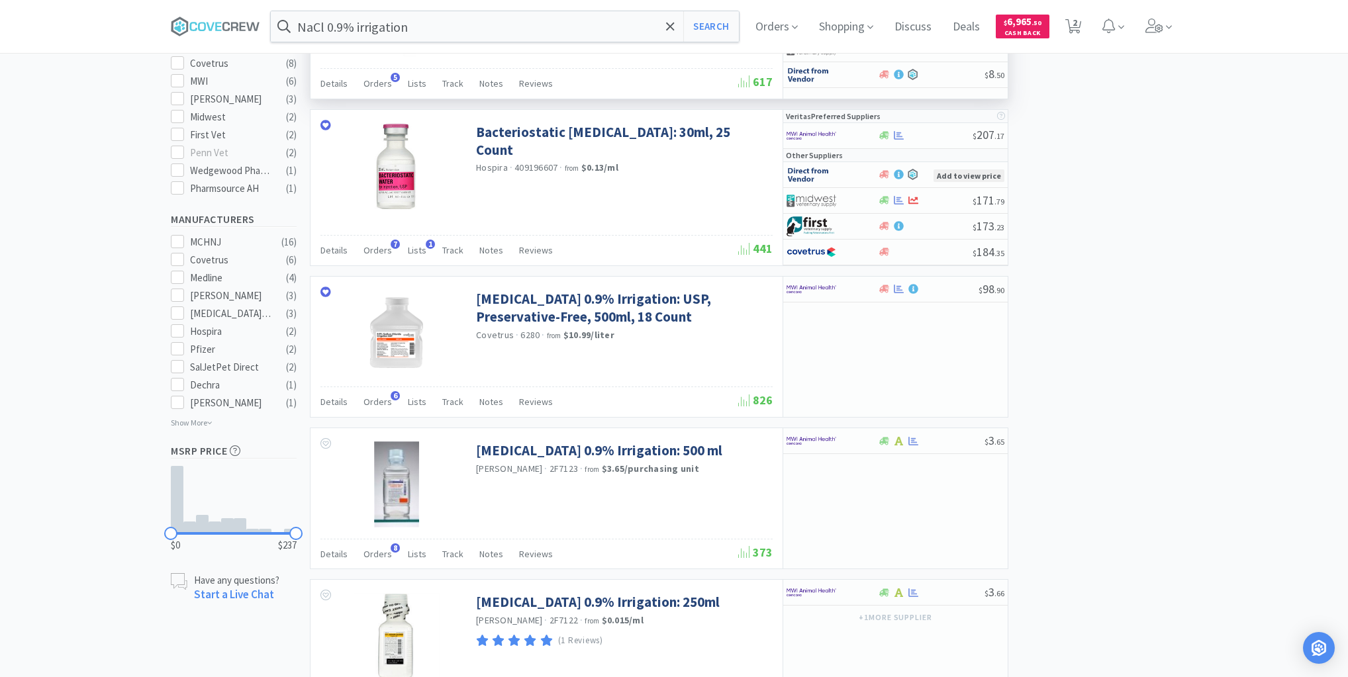
scroll to position [477, 0]
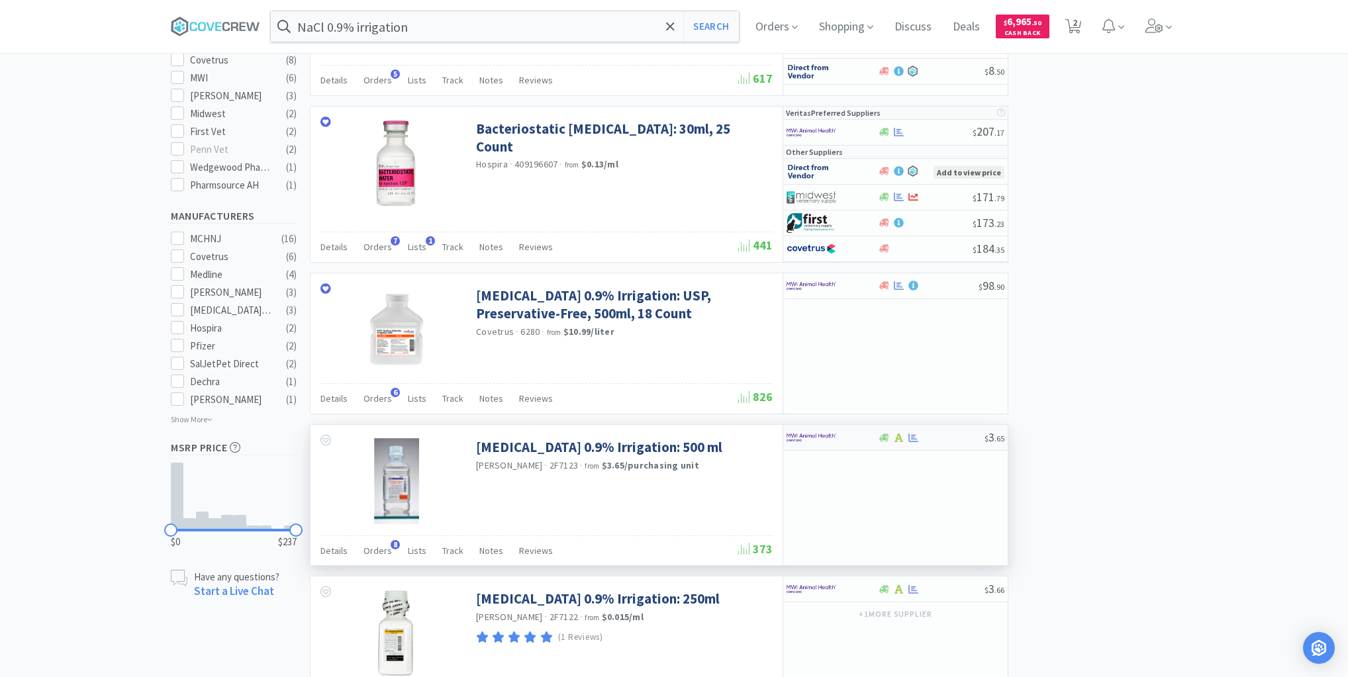
click at [862, 435] on div at bounding box center [831, 437] width 91 height 23
select select "1"
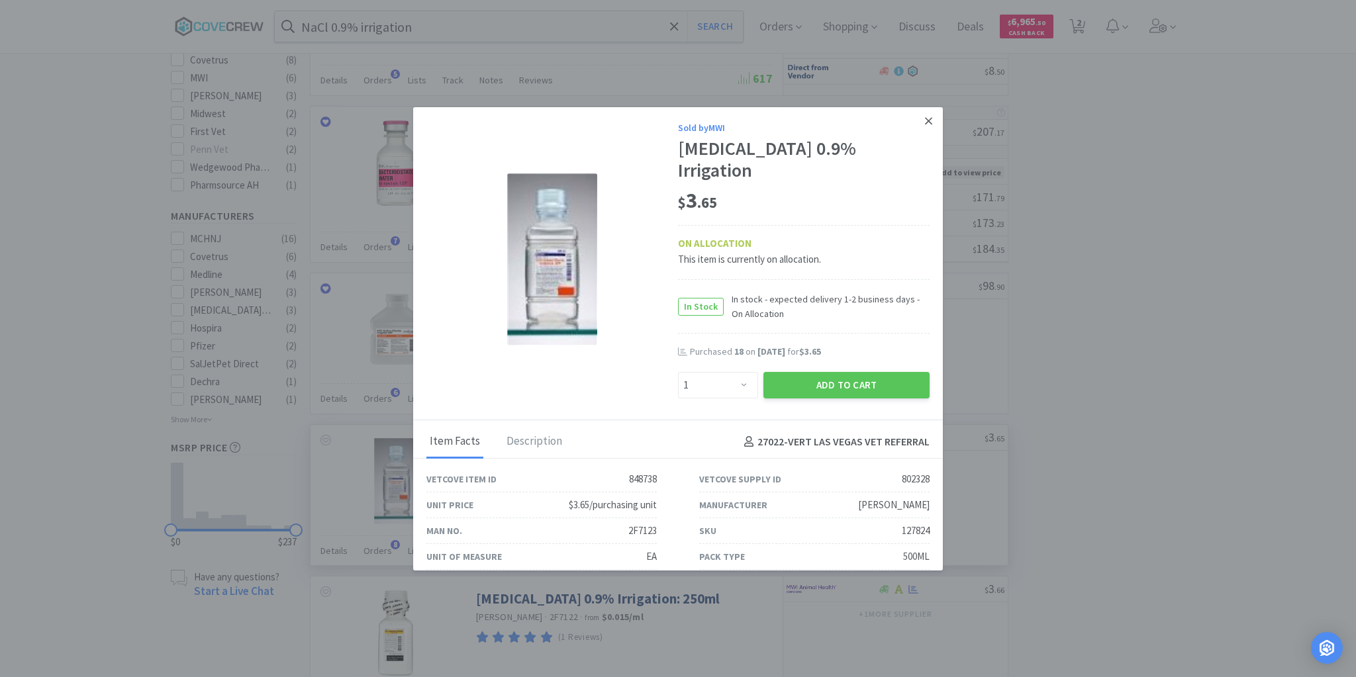
click at [924, 121] on link at bounding box center [928, 121] width 23 height 28
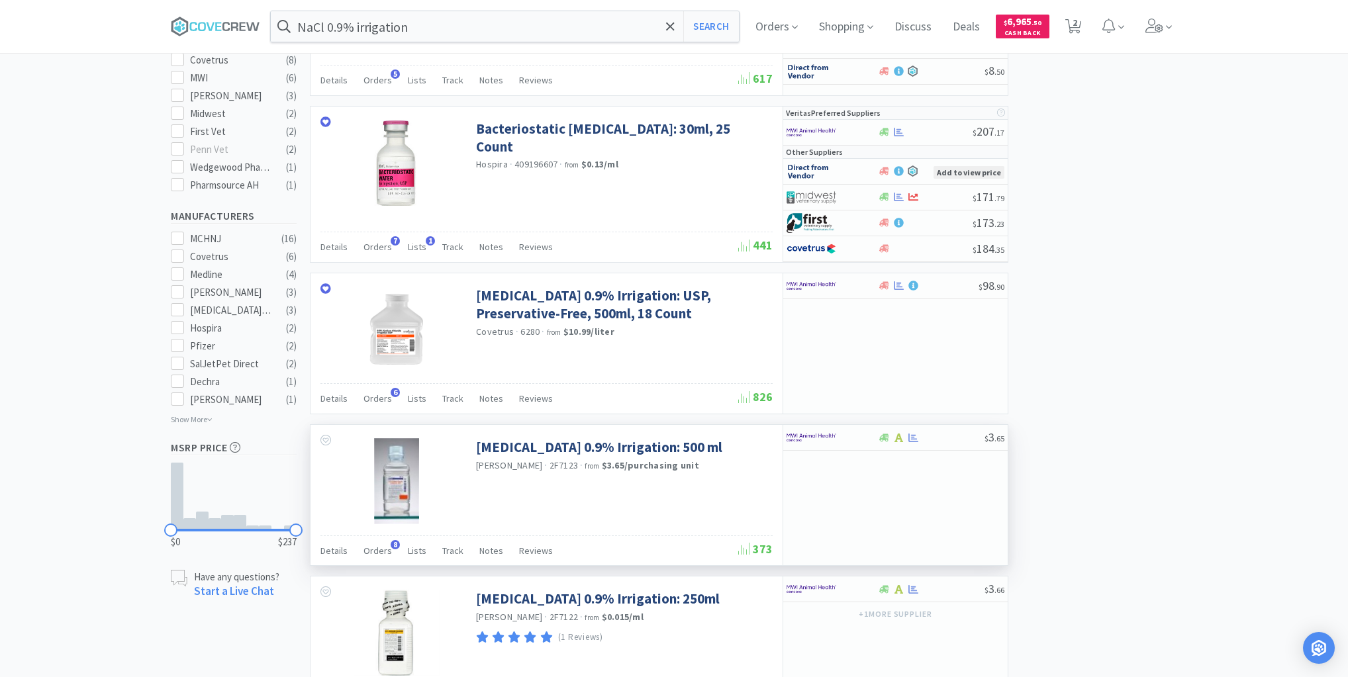
click at [445, 26] on input "NaCl 0.9% irrigation" at bounding box center [505, 26] width 468 height 30
click at [226, 21] on icon at bounding box center [215, 27] width 89 height 20
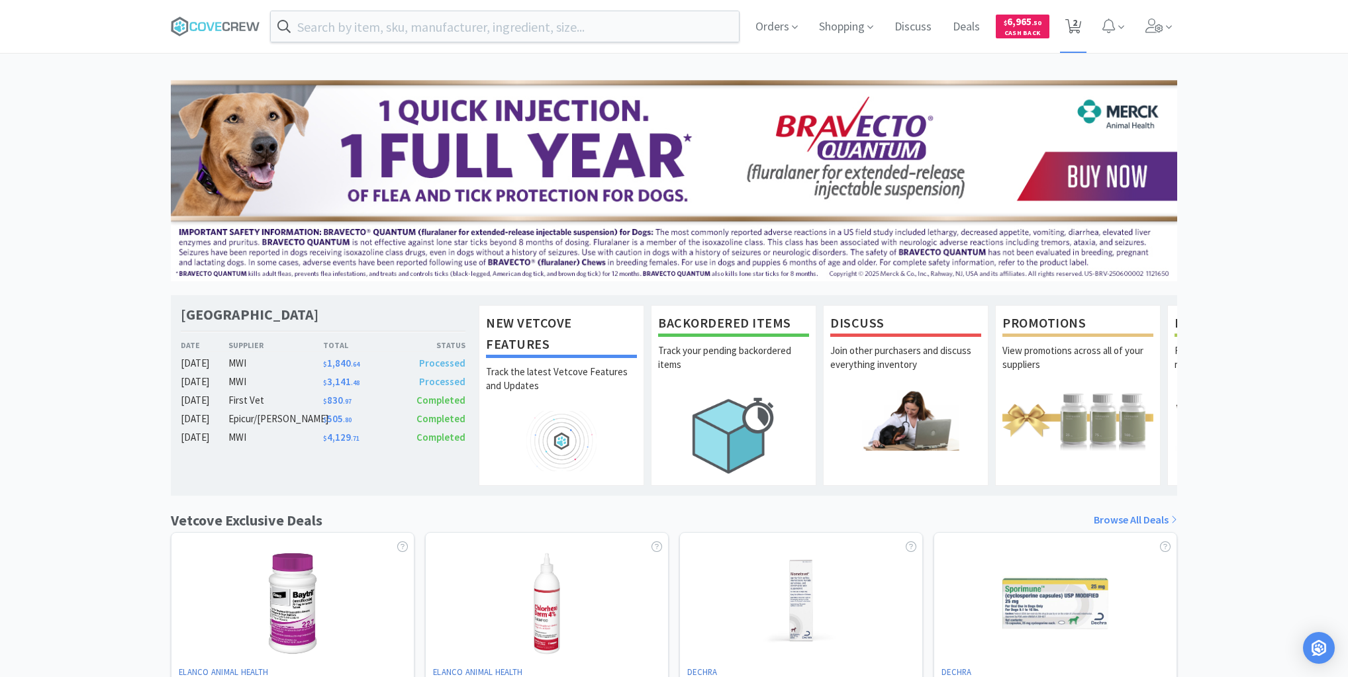
click at [1076, 23] on span "2" at bounding box center [1074, 22] width 5 height 53
select select "20"
select select "4"
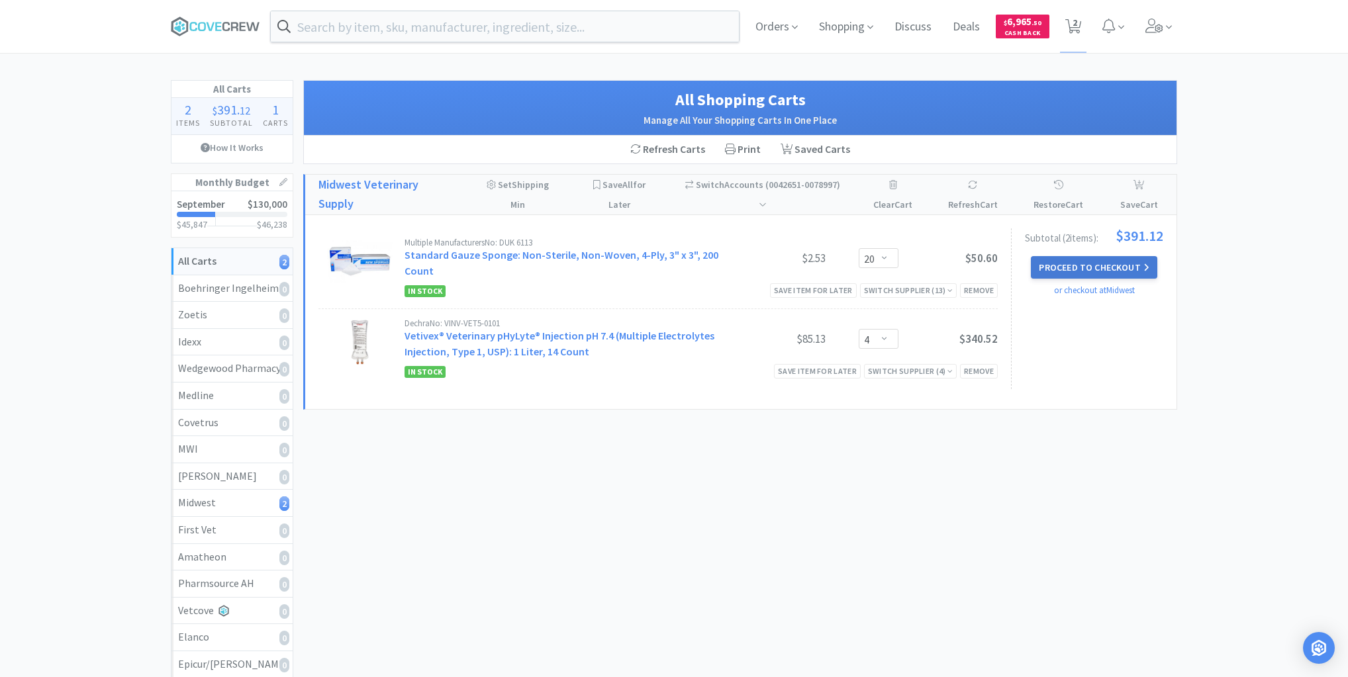
click at [1097, 267] on button "Proceed to Checkout" at bounding box center [1094, 267] width 126 height 23
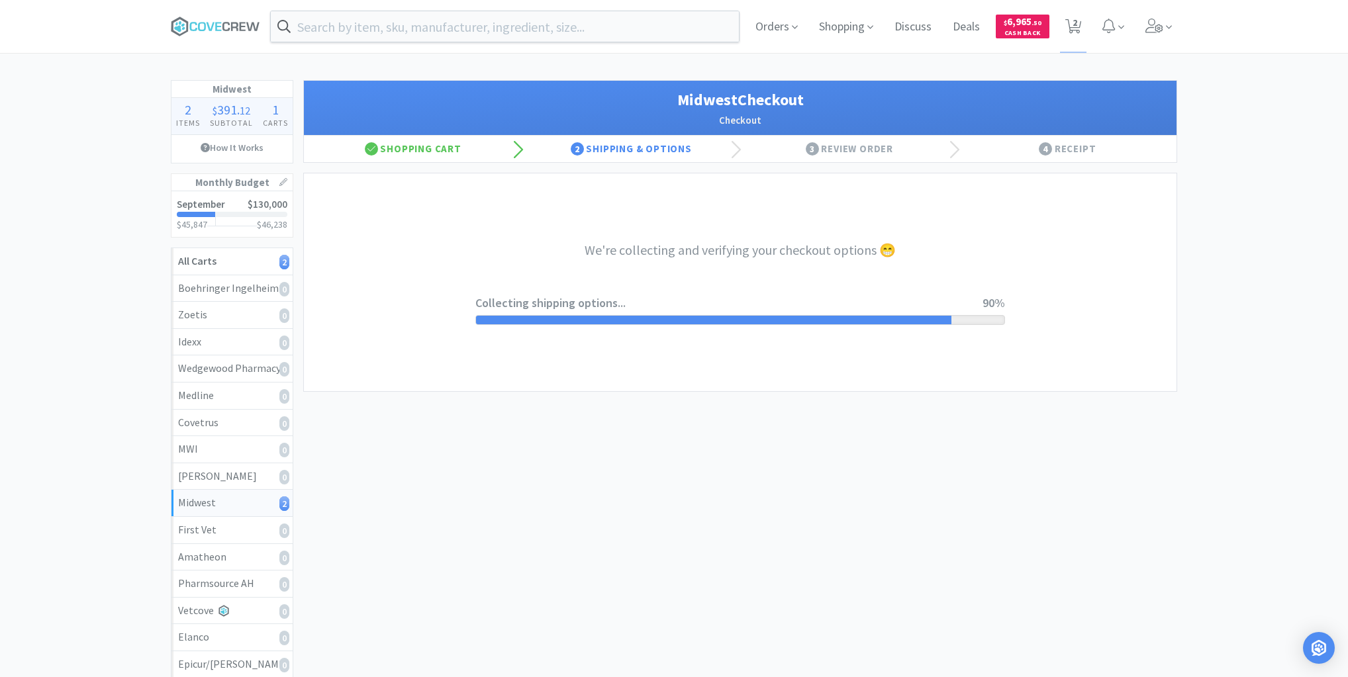
select select "3"
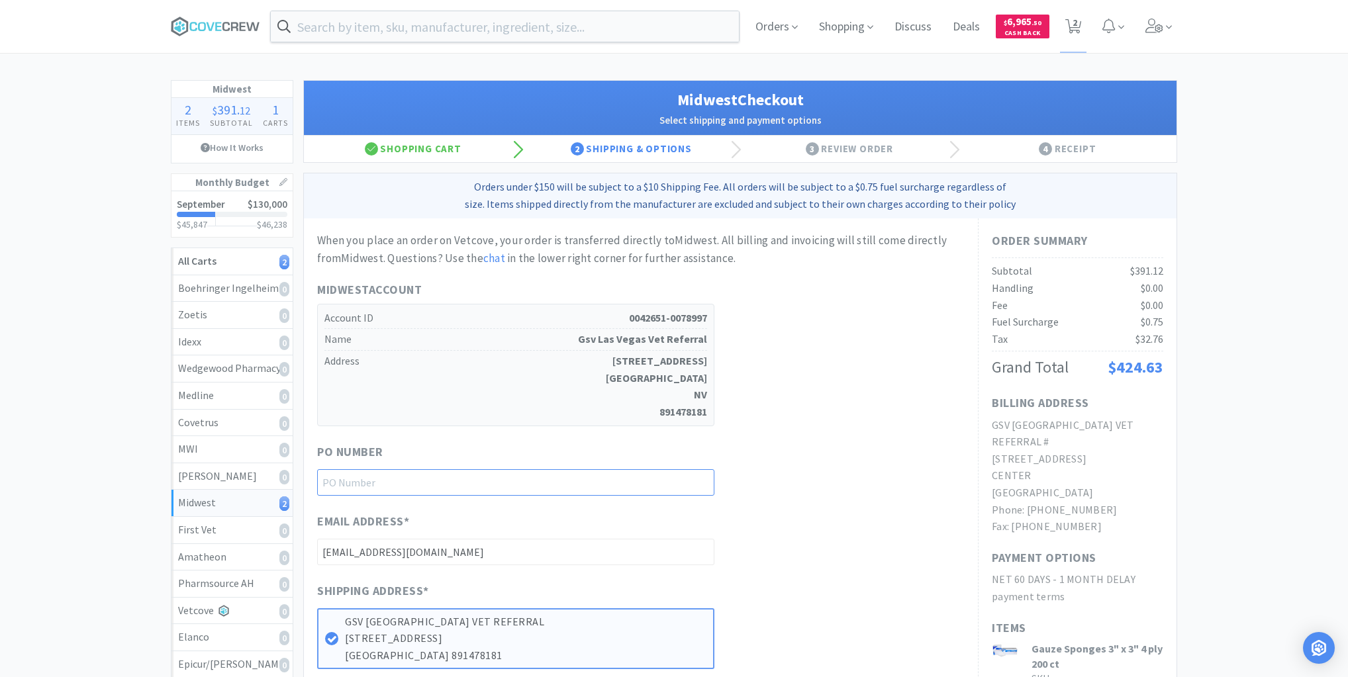
click at [669, 479] on input "text" at bounding box center [515, 482] width 397 height 26
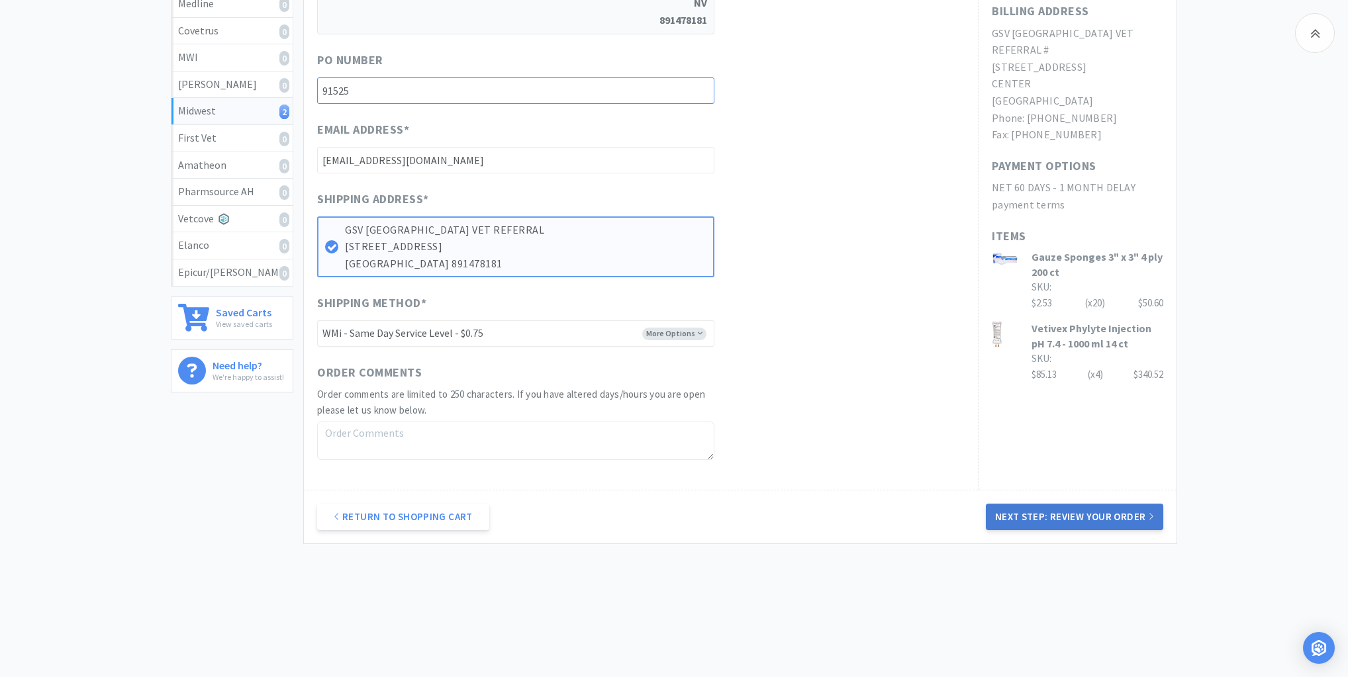
type input "91525"
click at [1086, 522] on button "Next Step: Review Your Order" at bounding box center [1074, 517] width 177 height 26
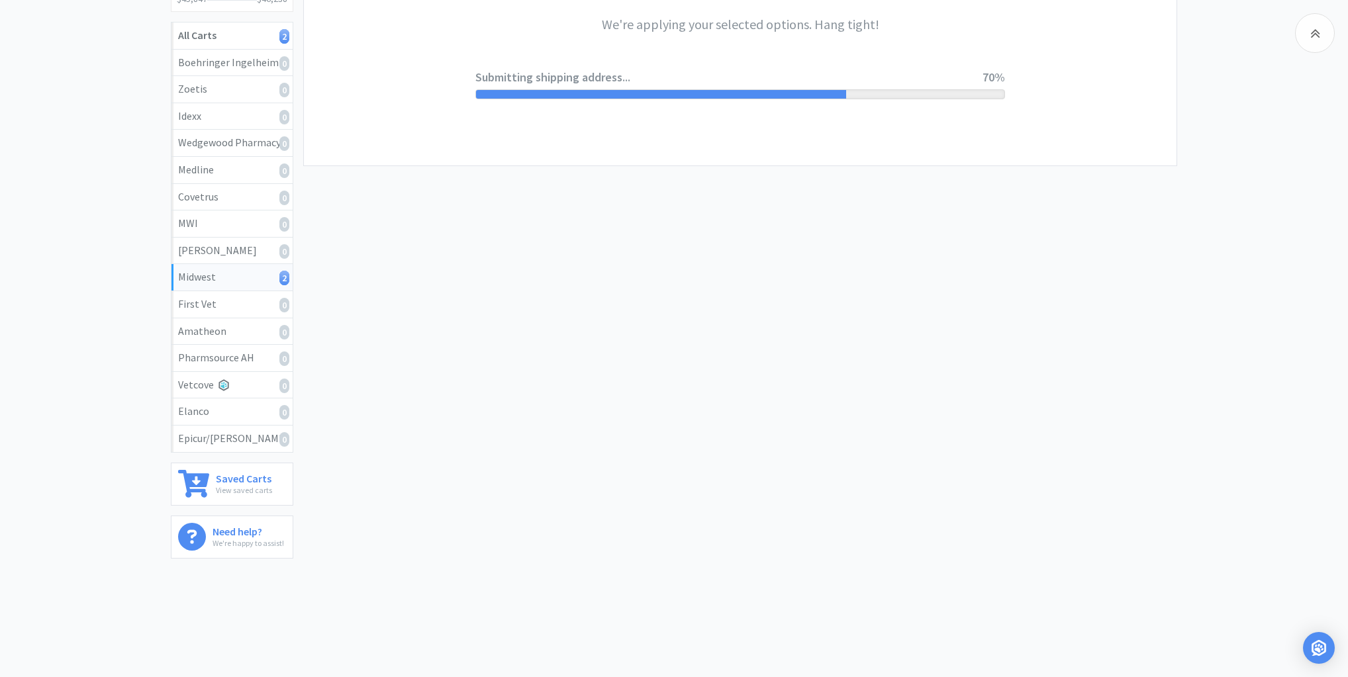
scroll to position [0, 0]
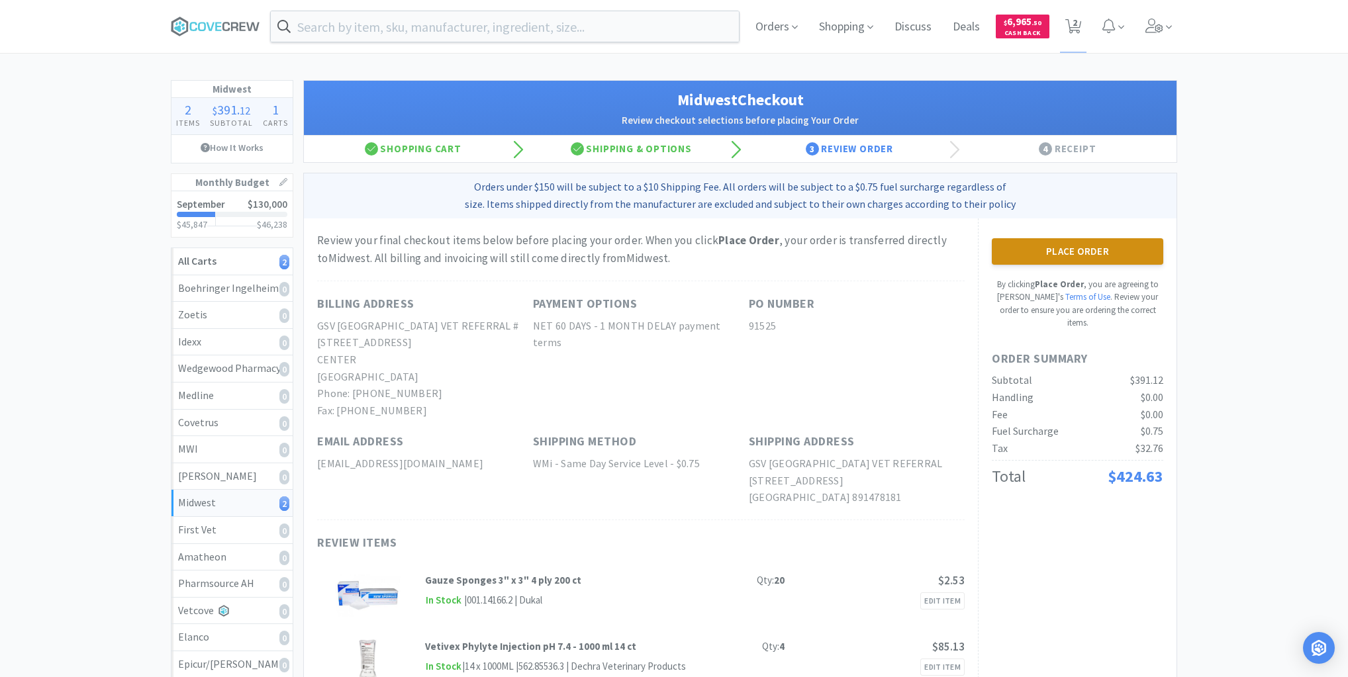
click at [1113, 252] on button "Place Order" at bounding box center [1077, 251] width 171 height 26
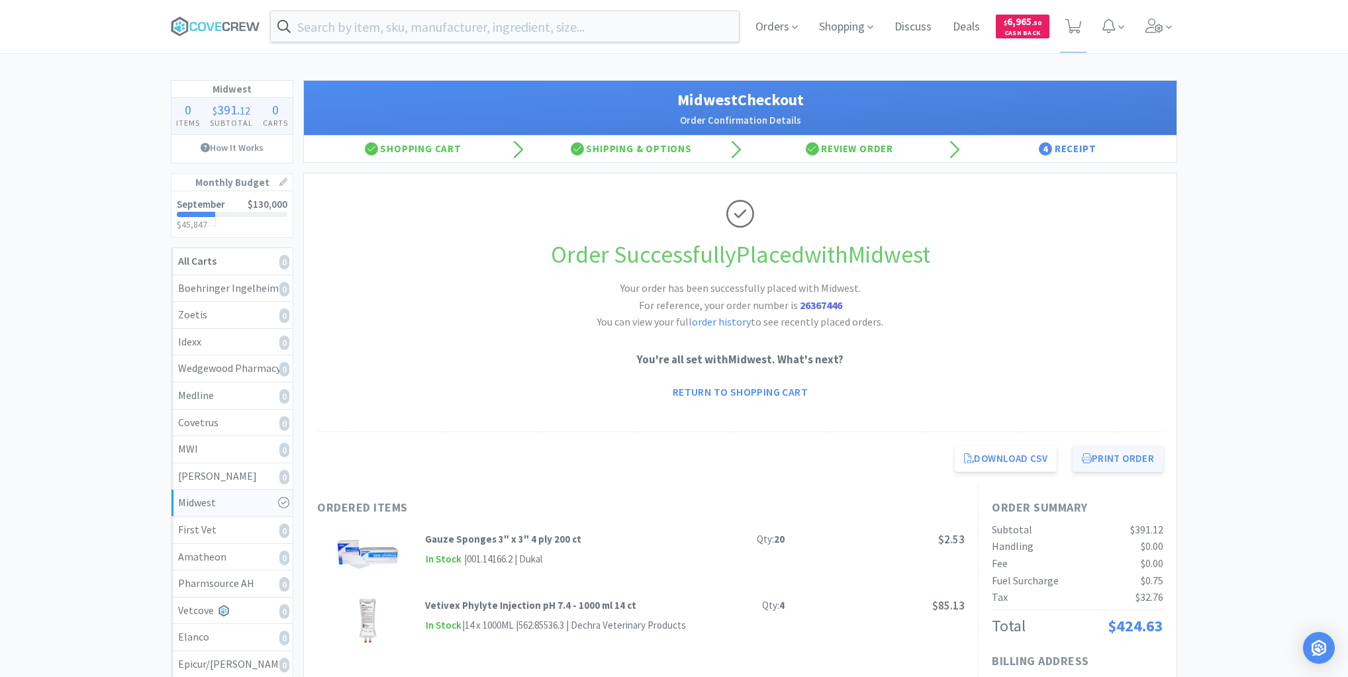
click at [1124, 458] on button "Print Order" at bounding box center [1117, 458] width 91 height 26
click at [214, 26] on icon at bounding box center [215, 27] width 89 height 20
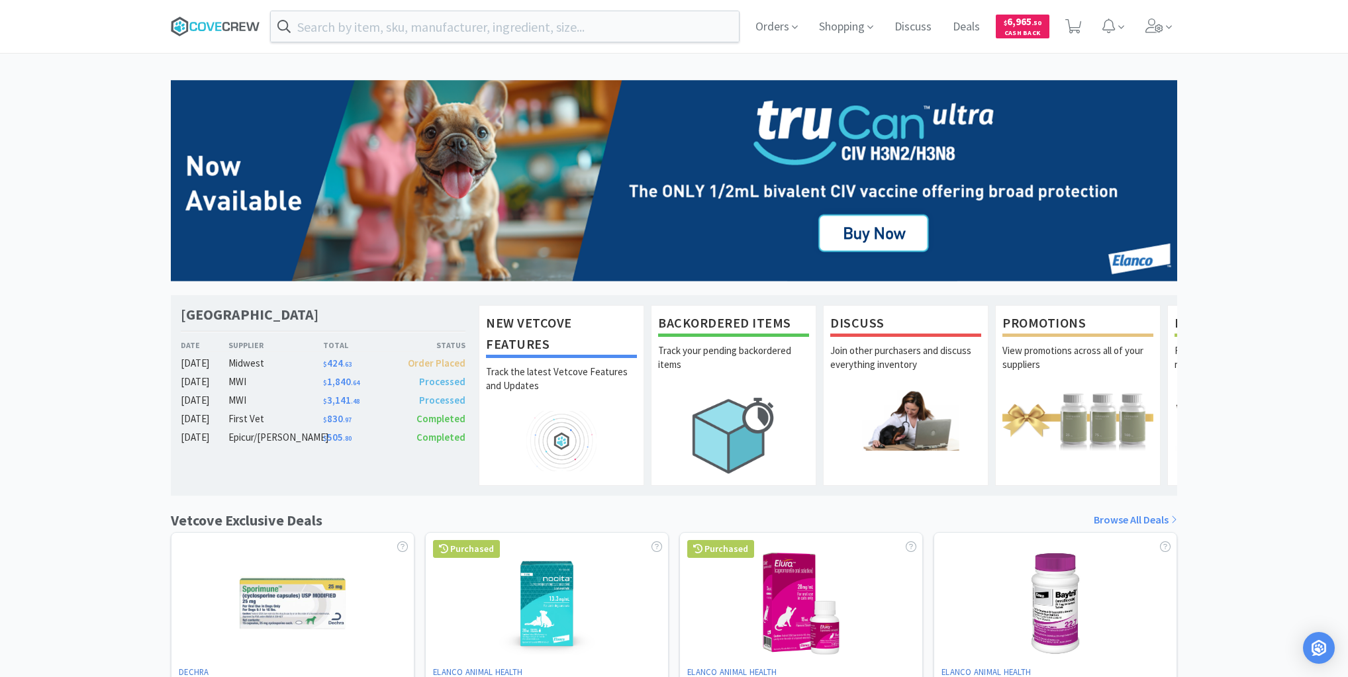
click at [226, 22] on icon at bounding box center [225, 26] width 7 height 9
